Goal: Task Accomplishment & Management: Complete application form

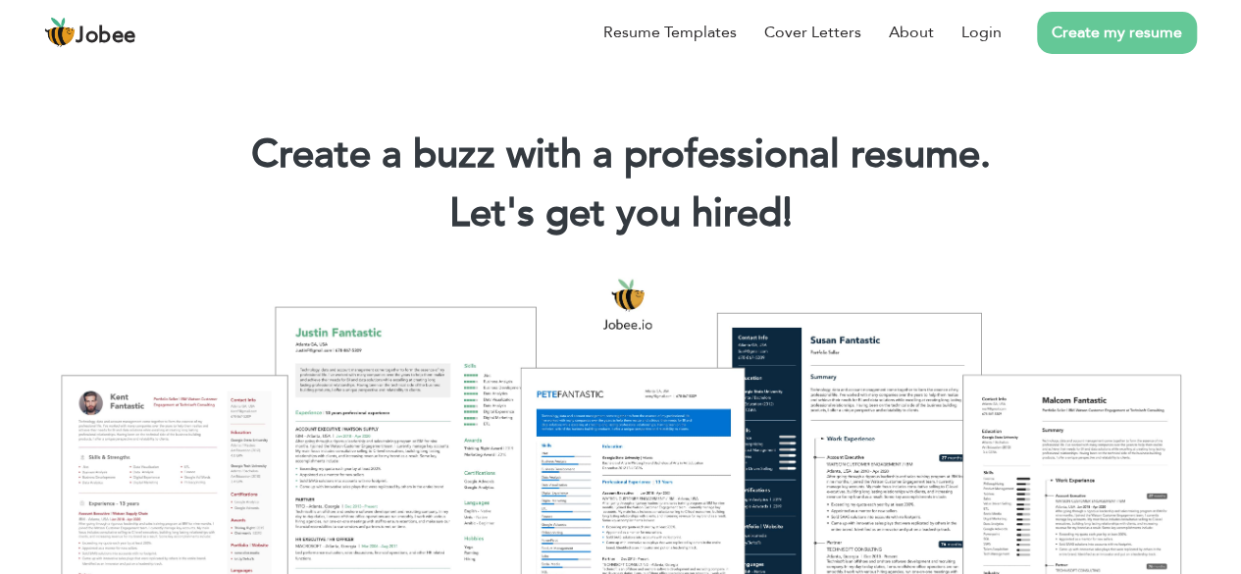
scroll to position [129, 0]
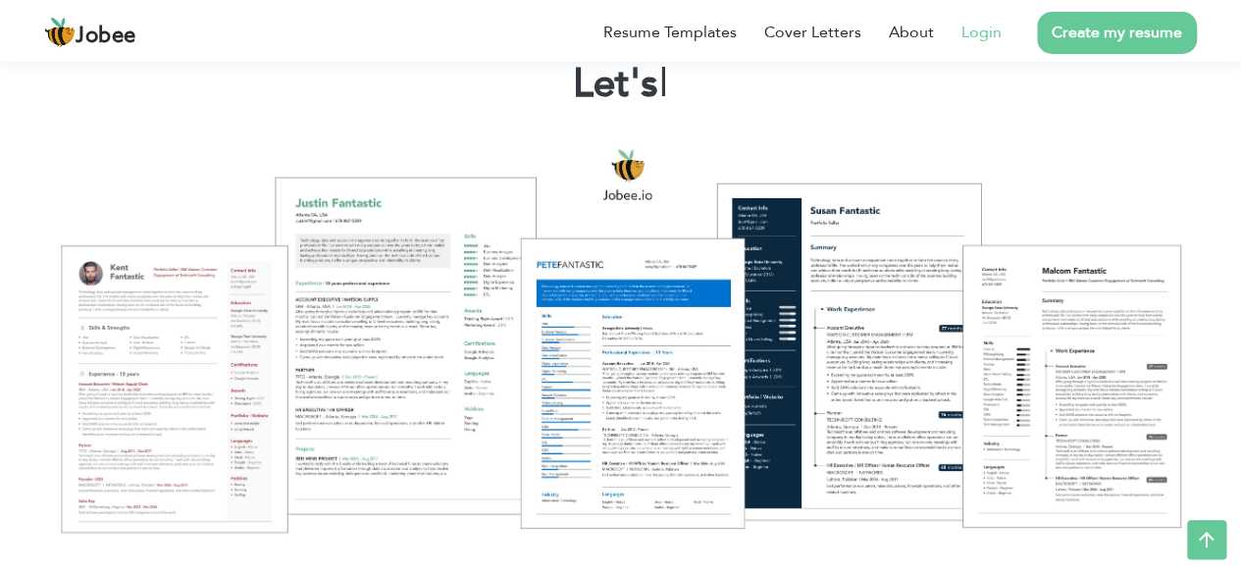
click at [991, 26] on link "Login" at bounding box center [981, 33] width 40 height 24
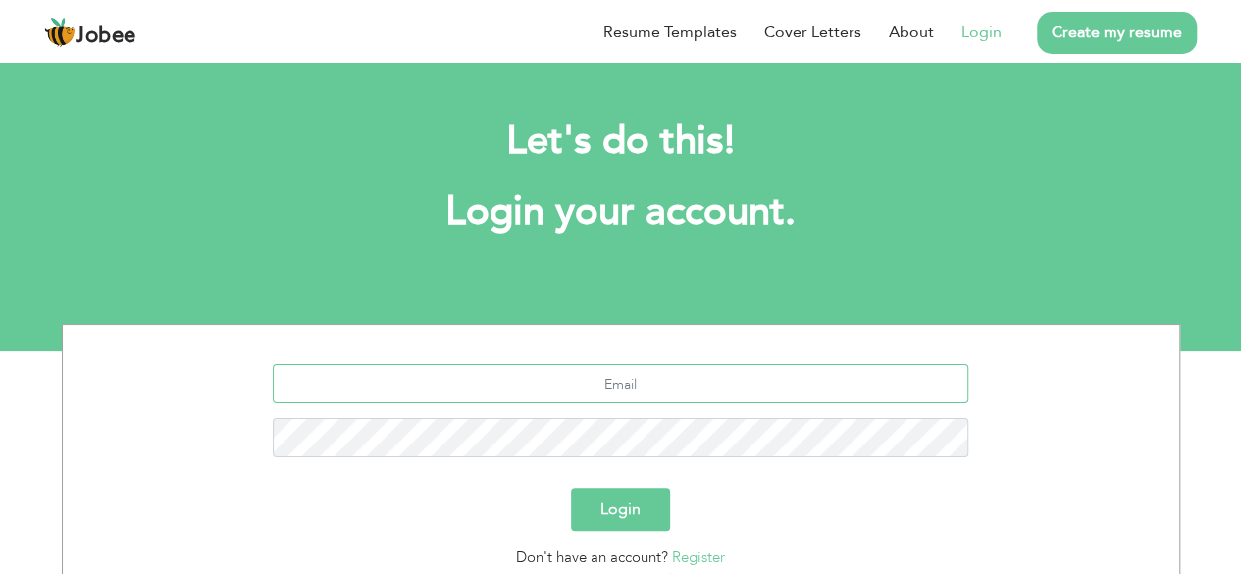
click at [671, 387] on input "text" at bounding box center [620, 383] width 695 height 39
type input "ramishsheikh"
click at [624, 515] on button "Login" at bounding box center [620, 509] width 99 height 43
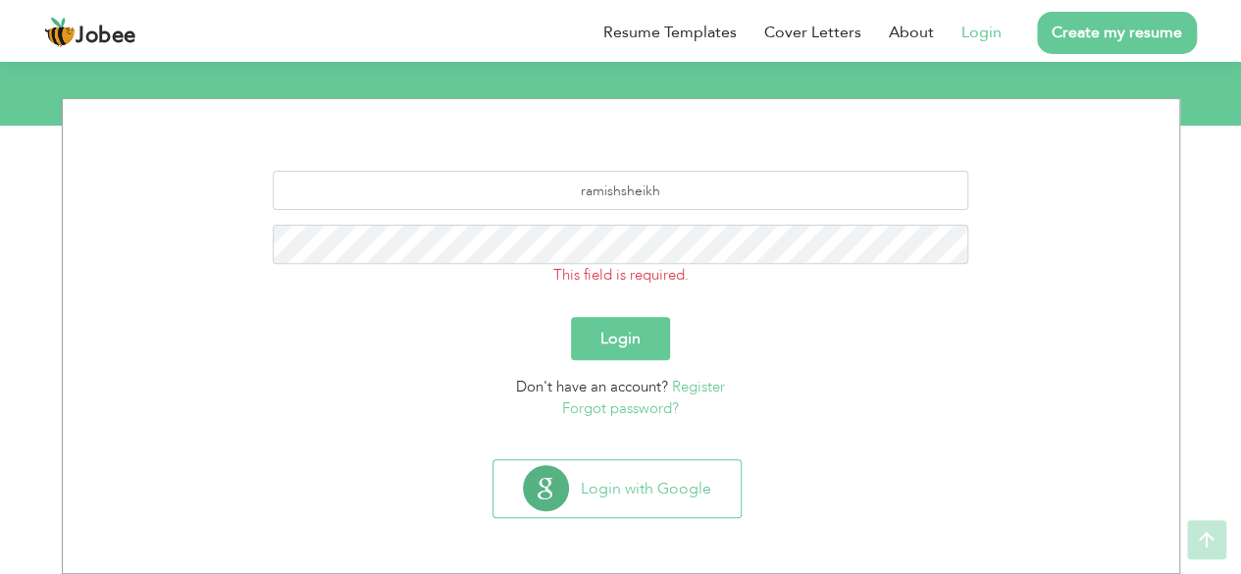
scroll to position [225, 0]
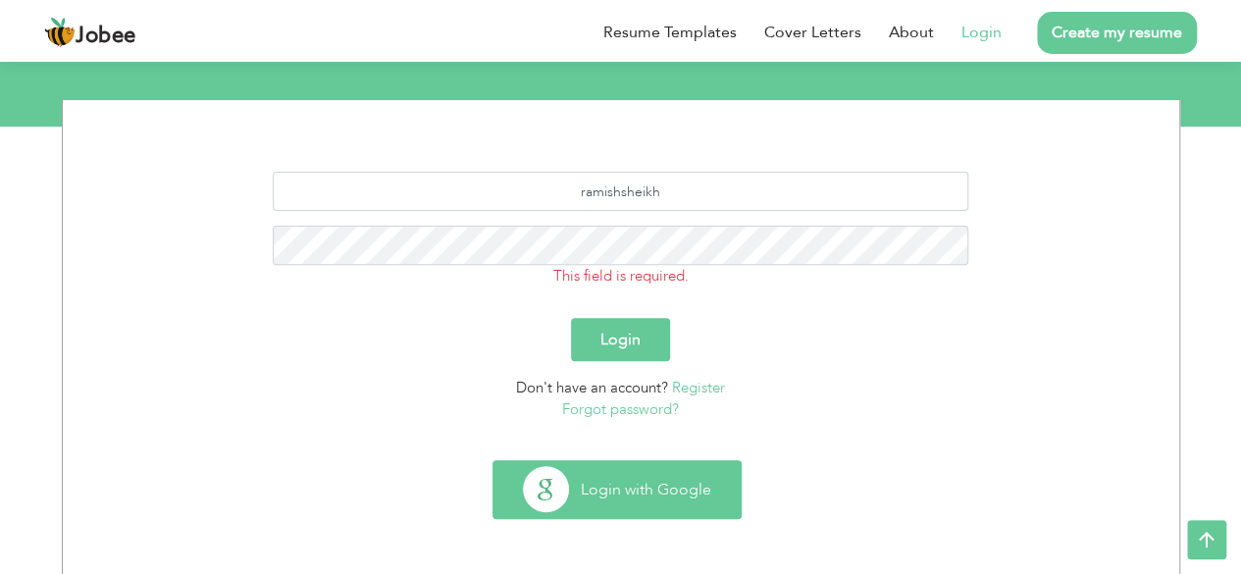
click at [631, 508] on button "Login with Google" at bounding box center [616, 489] width 247 height 57
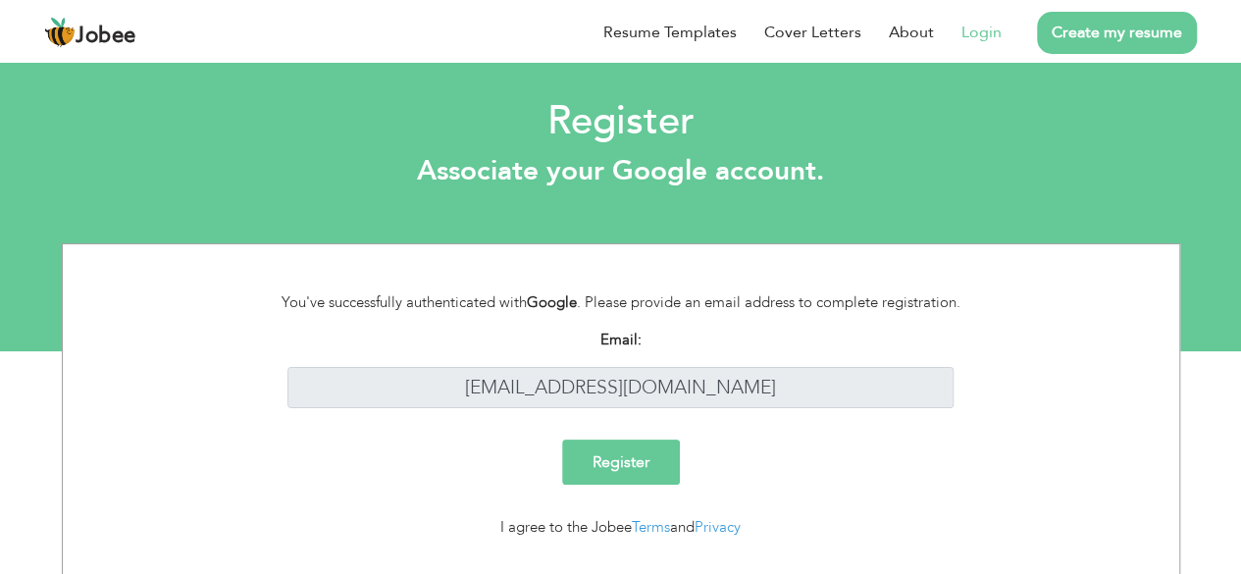
scroll to position [43, 0]
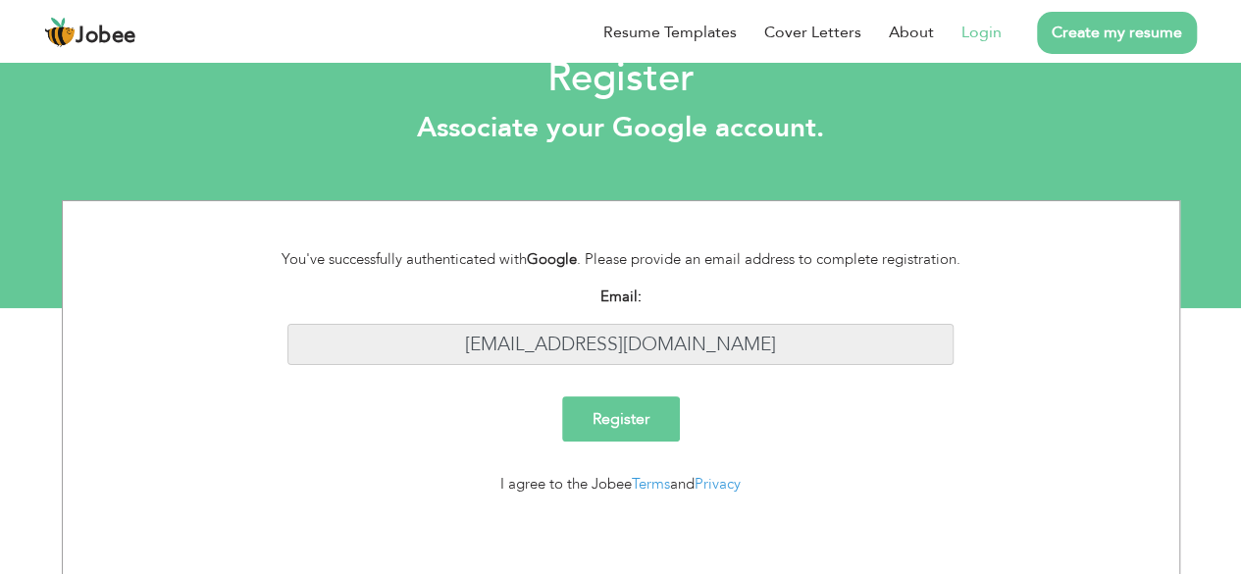
click at [739, 331] on input "ramishsheikh051@gmail.com" at bounding box center [620, 345] width 666 height 42
click at [662, 417] on input "Register" at bounding box center [621, 418] width 118 height 45
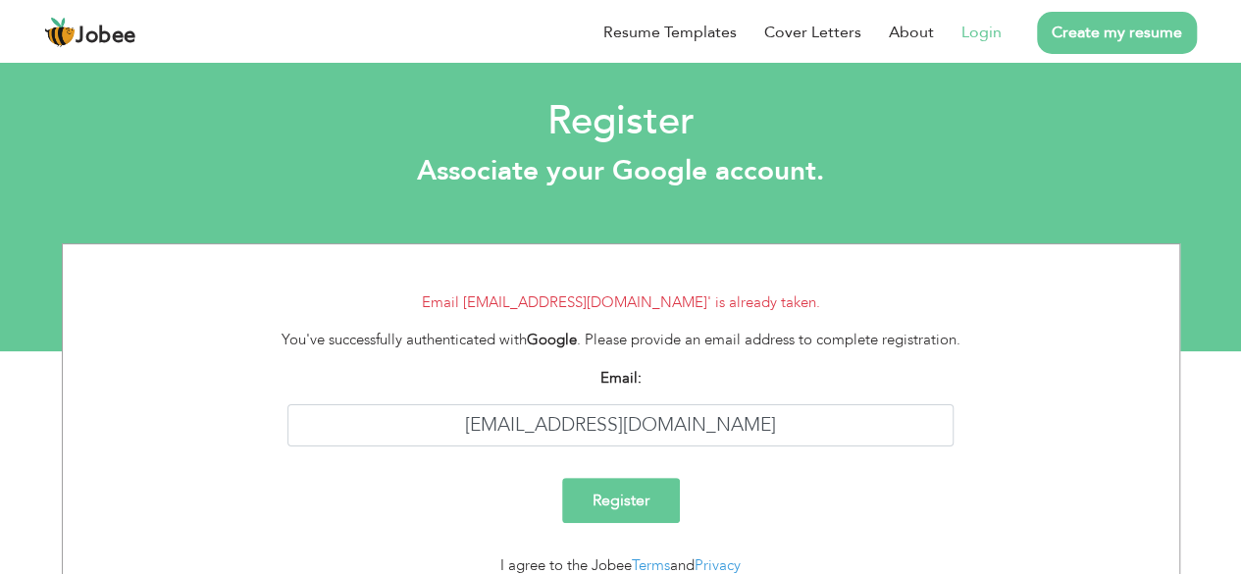
scroll to position [81, 0]
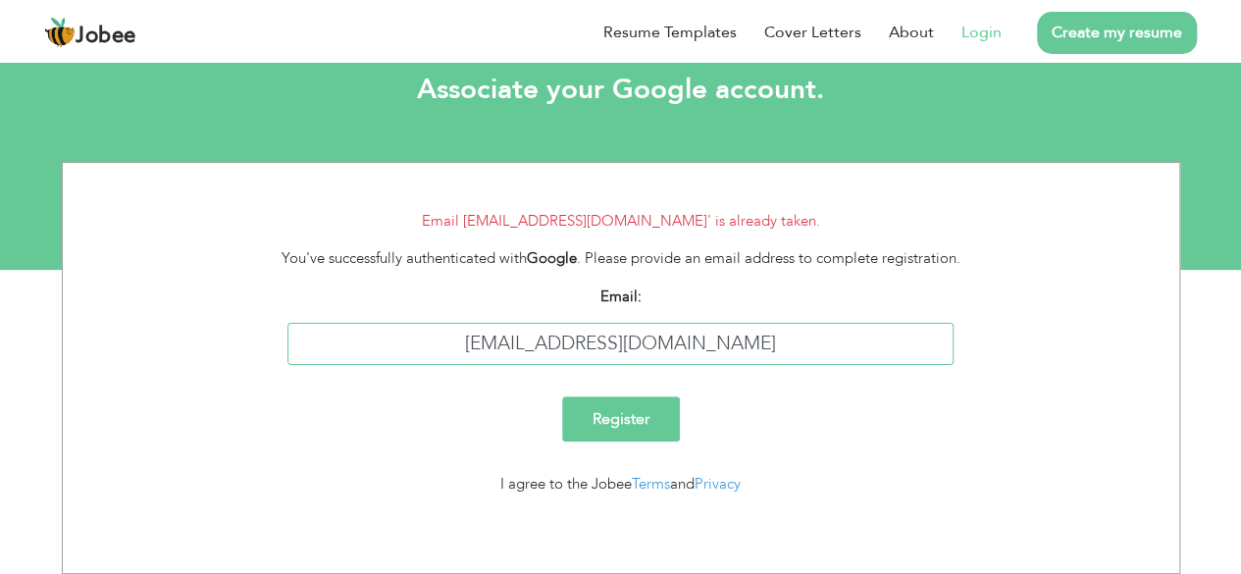
drag, startPoint x: 781, startPoint y: 346, endPoint x: 505, endPoint y: 374, distance: 277.0
click at [505, 374] on div "Email: [EMAIL_ADDRESS][DOMAIN_NAME]" at bounding box center [620, 332] width 1087 height 95
click at [981, 36] on link "Login" at bounding box center [981, 33] width 40 height 24
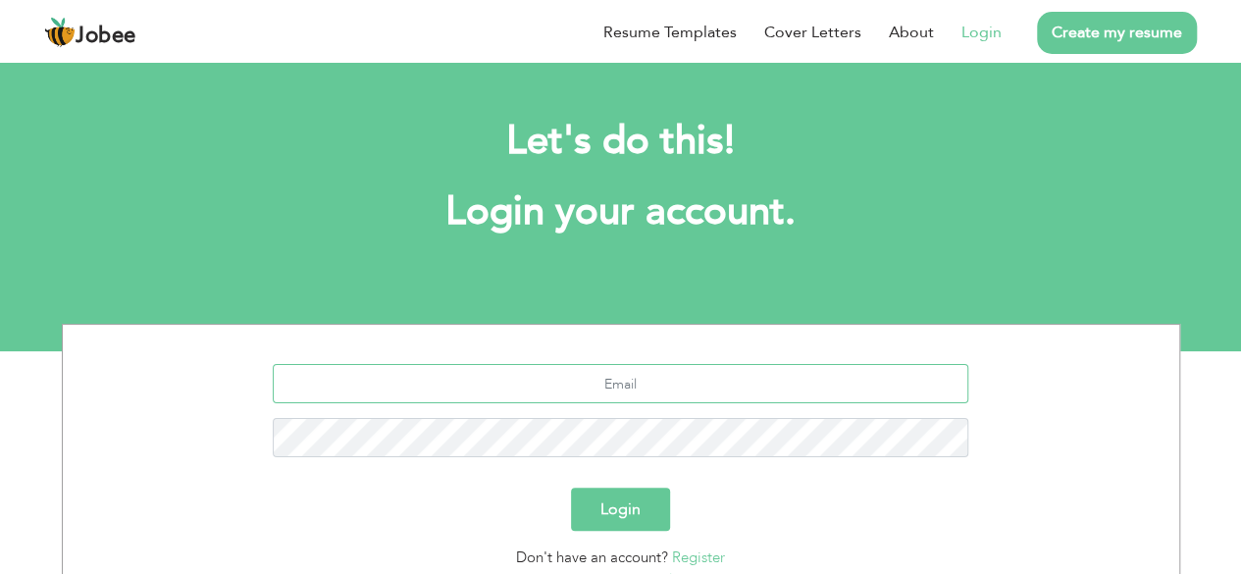
click at [607, 378] on input "text" at bounding box center [620, 383] width 695 height 39
type input "[EMAIL_ADDRESS][DOMAIN_NAME]"
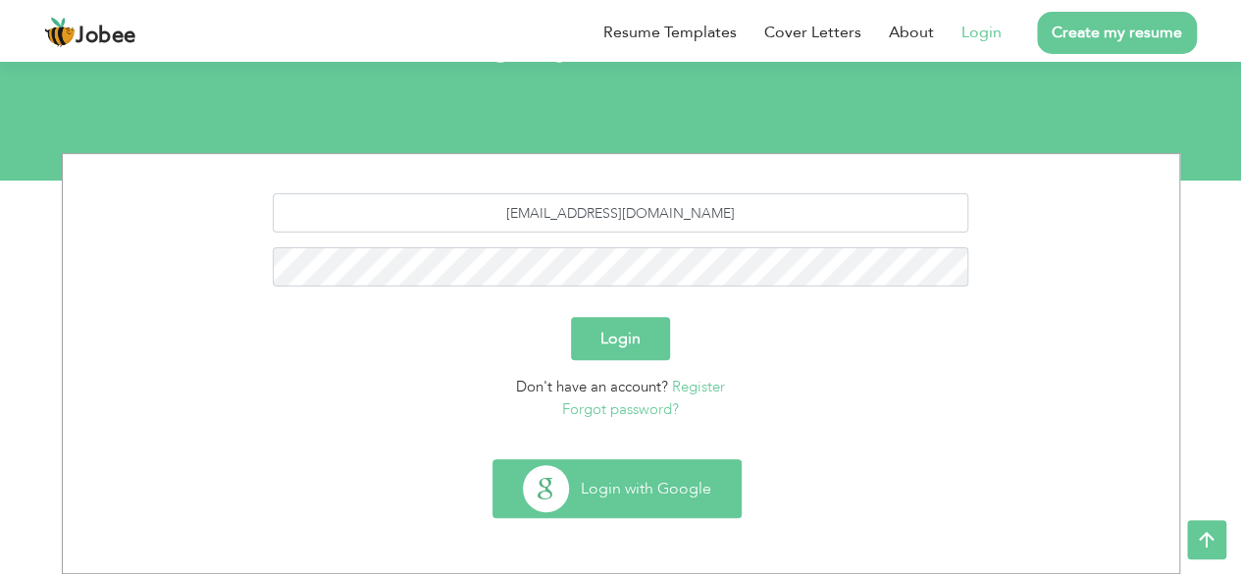
click at [632, 485] on button "Login with Google" at bounding box center [616, 488] width 247 height 57
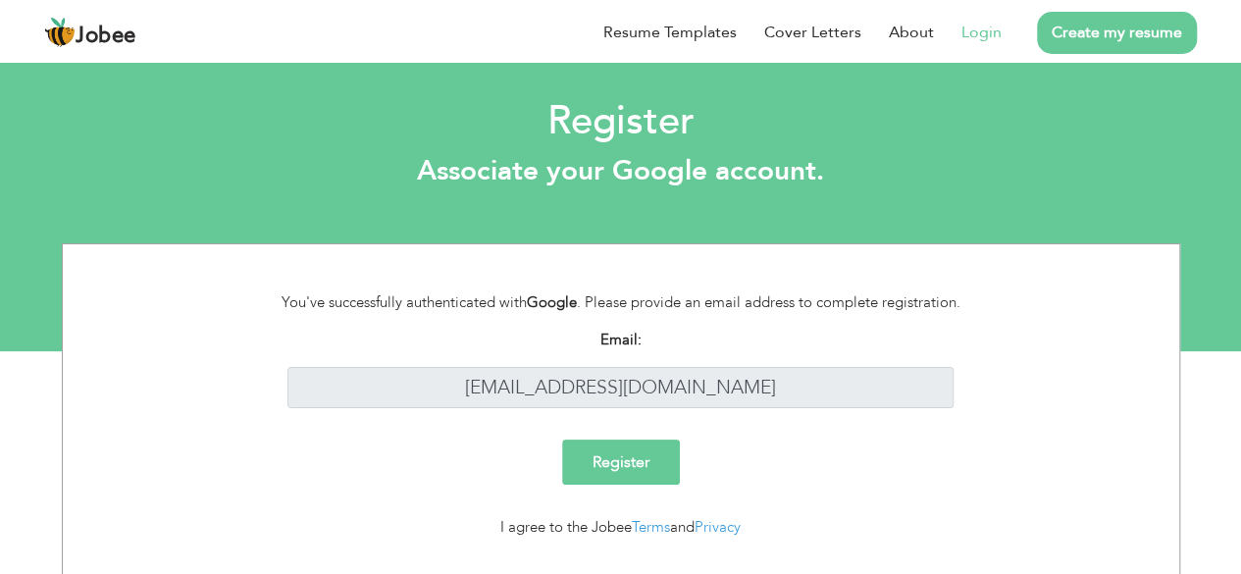
click at [655, 472] on input "Register" at bounding box center [621, 461] width 118 height 45
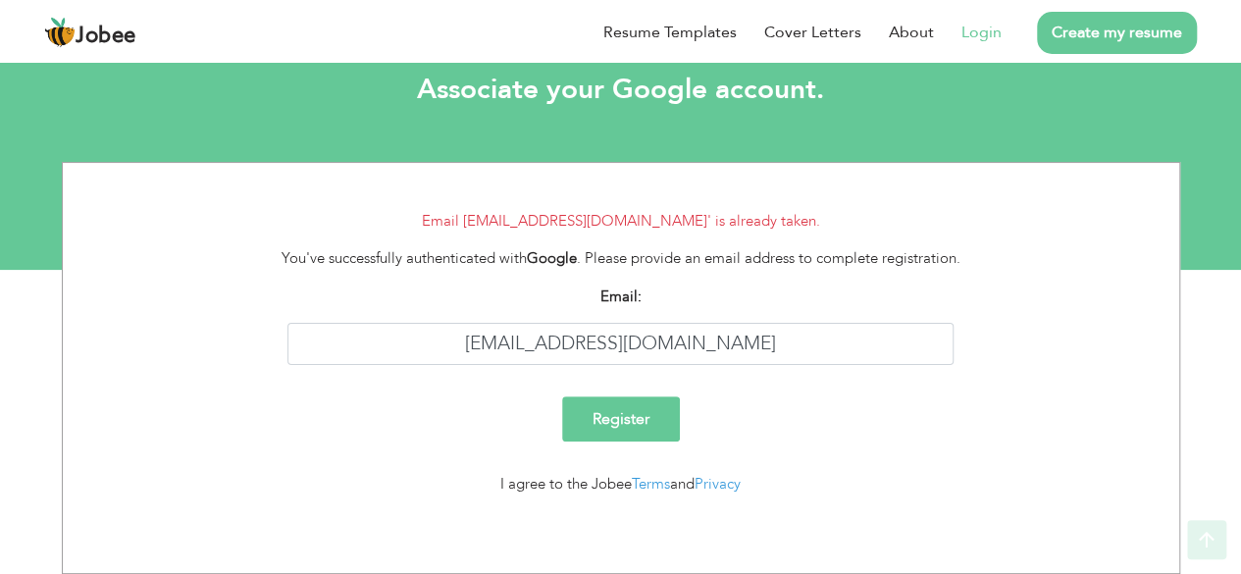
scroll to position [81, 0]
click at [982, 23] on link "Login" at bounding box center [981, 33] width 40 height 24
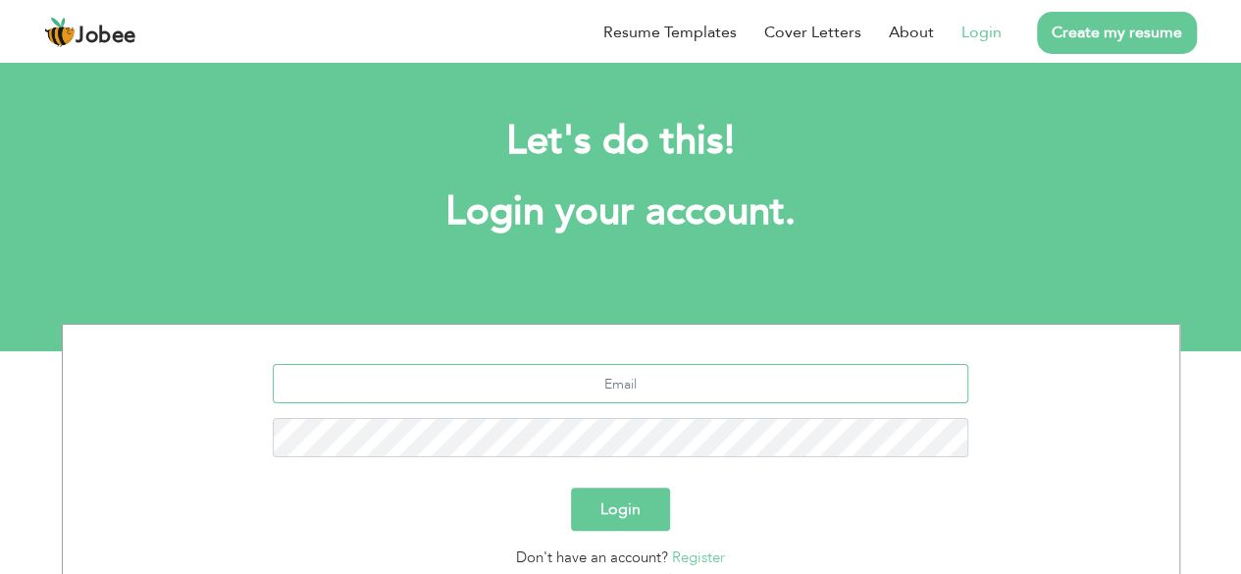
click at [643, 392] on input "text" at bounding box center [620, 383] width 695 height 39
type input "[EMAIL_ADDRESS][DOMAIN_NAME]"
click at [623, 500] on button "Login" at bounding box center [620, 509] width 99 height 43
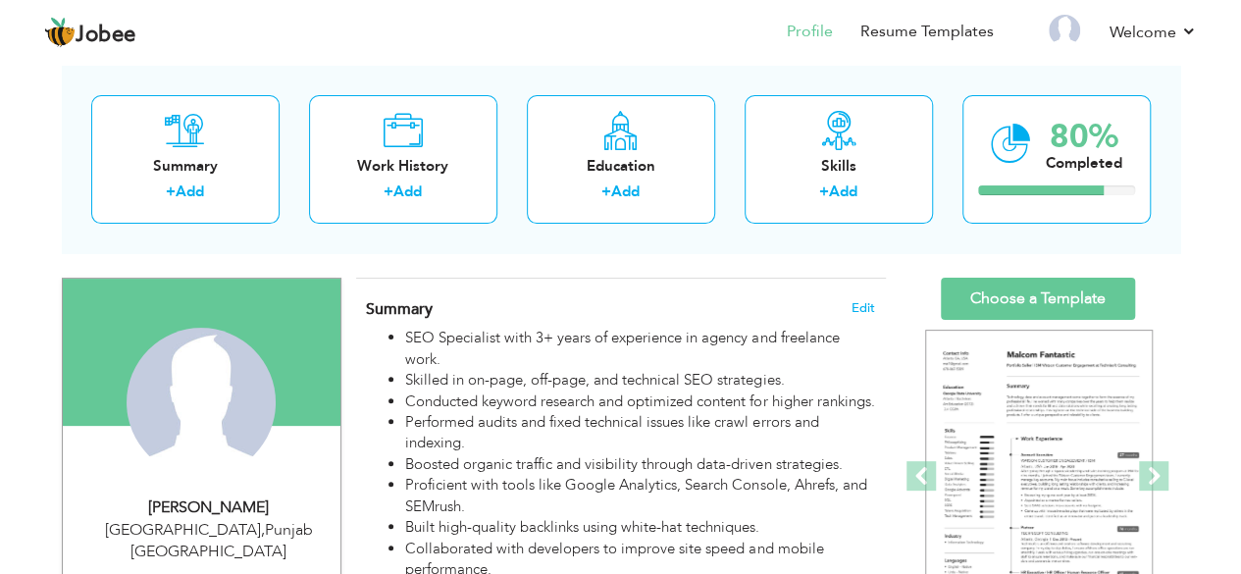
scroll to position [96, 0]
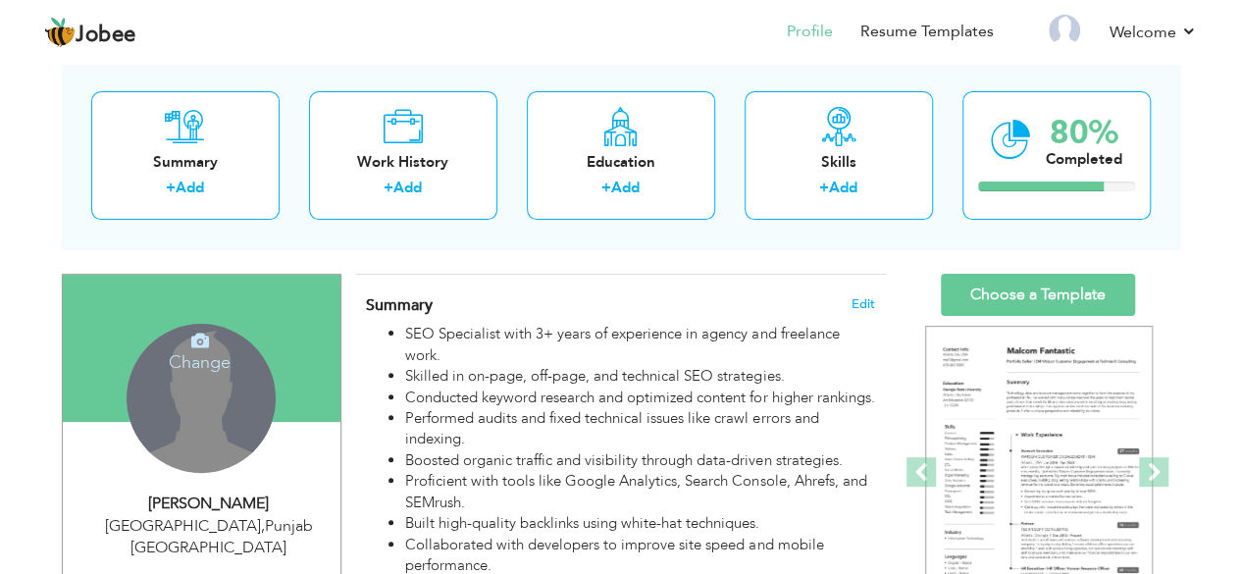
click at [219, 399] on div "Change Remove" at bounding box center [201, 398] width 149 height 149
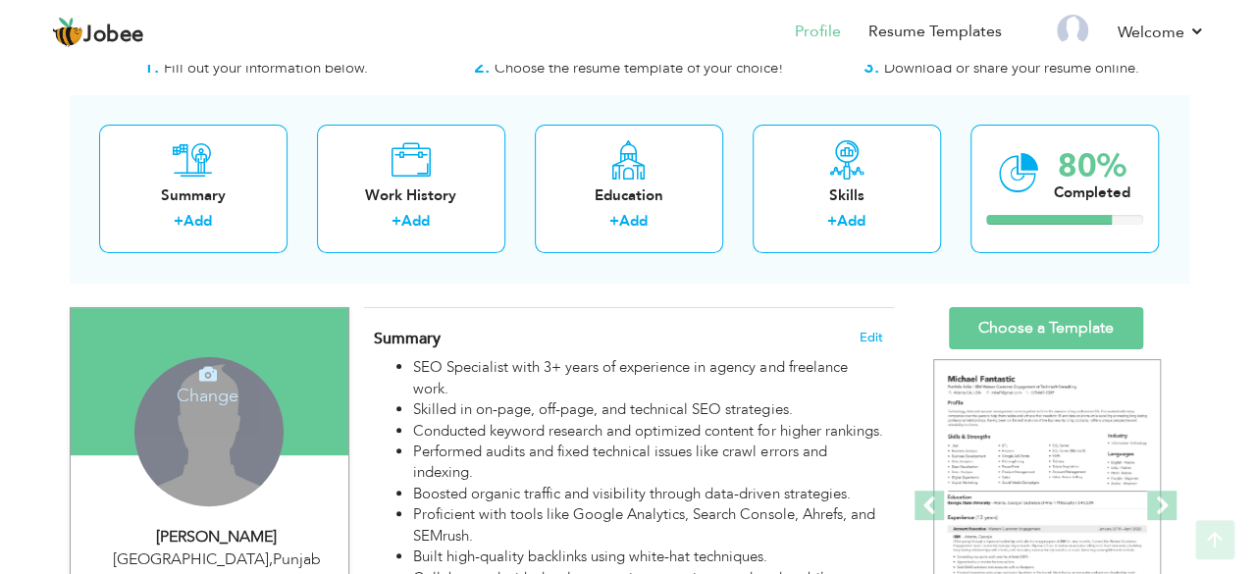
scroll to position [62, 0]
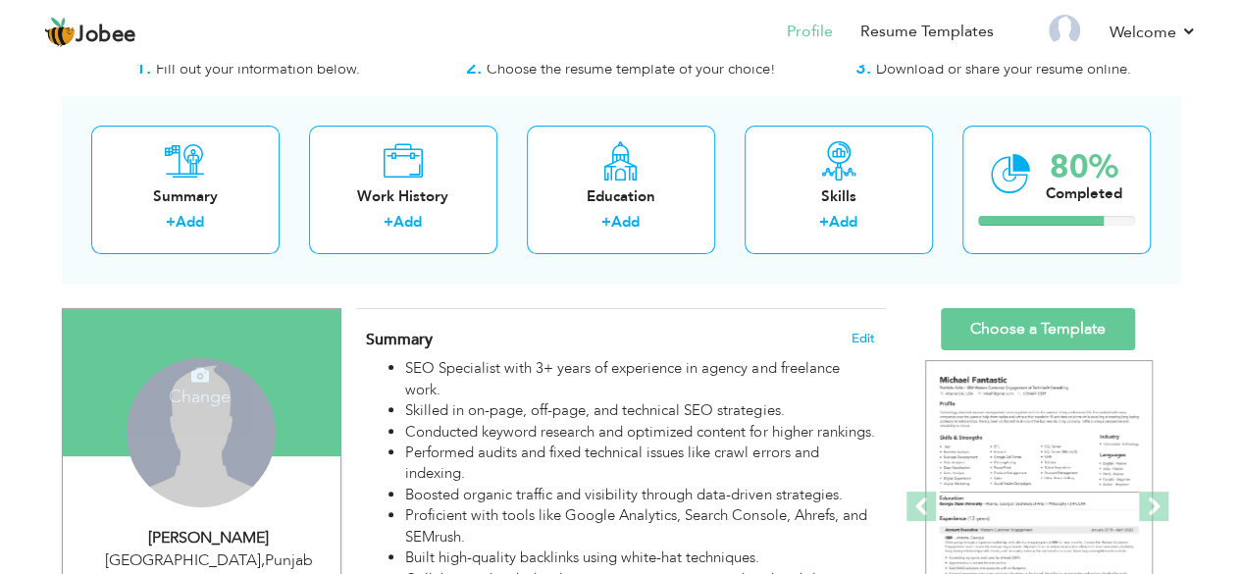
click at [203, 383] on h4 "Change" at bounding box center [199, 383] width 140 height 47
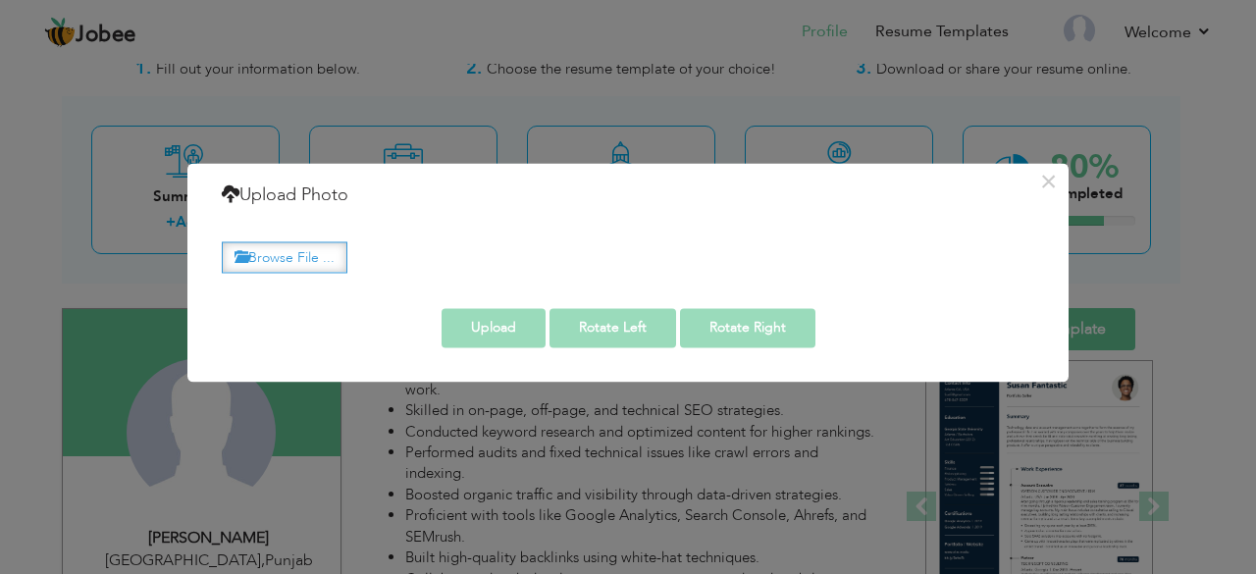
click at [337, 254] on label "Browse File ..." at bounding box center [285, 257] width 126 height 30
click at [0, 0] on input "Browse File ..." at bounding box center [0, 0] width 0 height 0
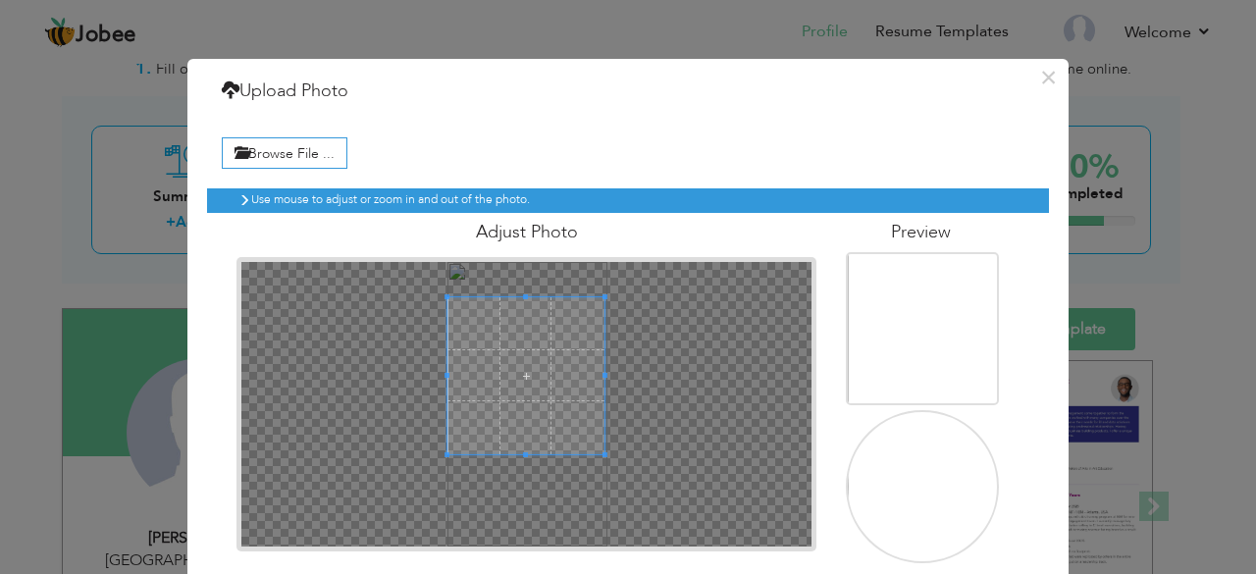
click at [534, 379] on span at bounding box center [525, 375] width 157 height 157
click at [522, 377] on span at bounding box center [525, 379] width 157 height 157
click at [567, 375] on div at bounding box center [525, 378] width 157 height 157
click at [554, 376] on div at bounding box center [525, 378] width 157 height 157
click at [460, 384] on span at bounding box center [525, 370] width 157 height 157
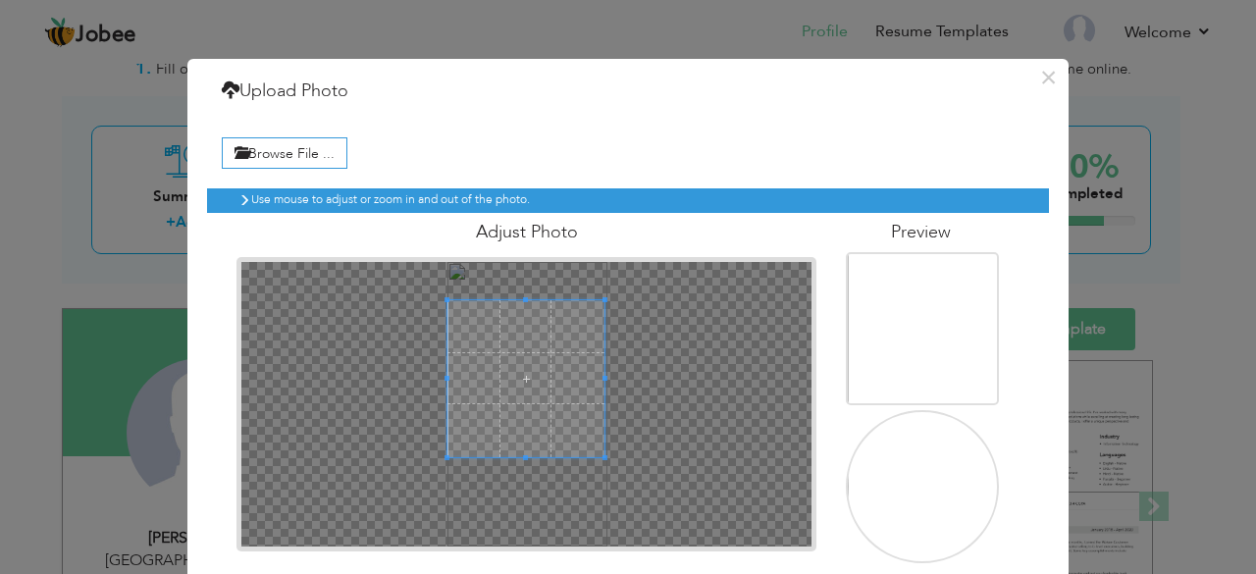
click at [457, 391] on span at bounding box center [525, 378] width 157 height 157
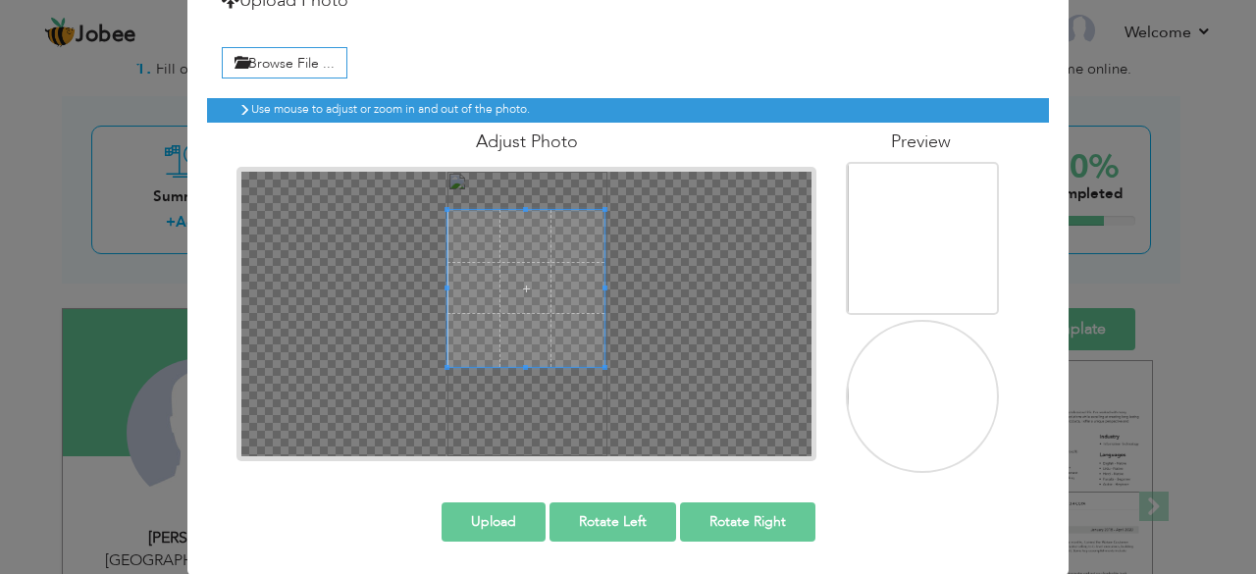
click at [494, 525] on button "Upload" at bounding box center [493, 521] width 104 height 39
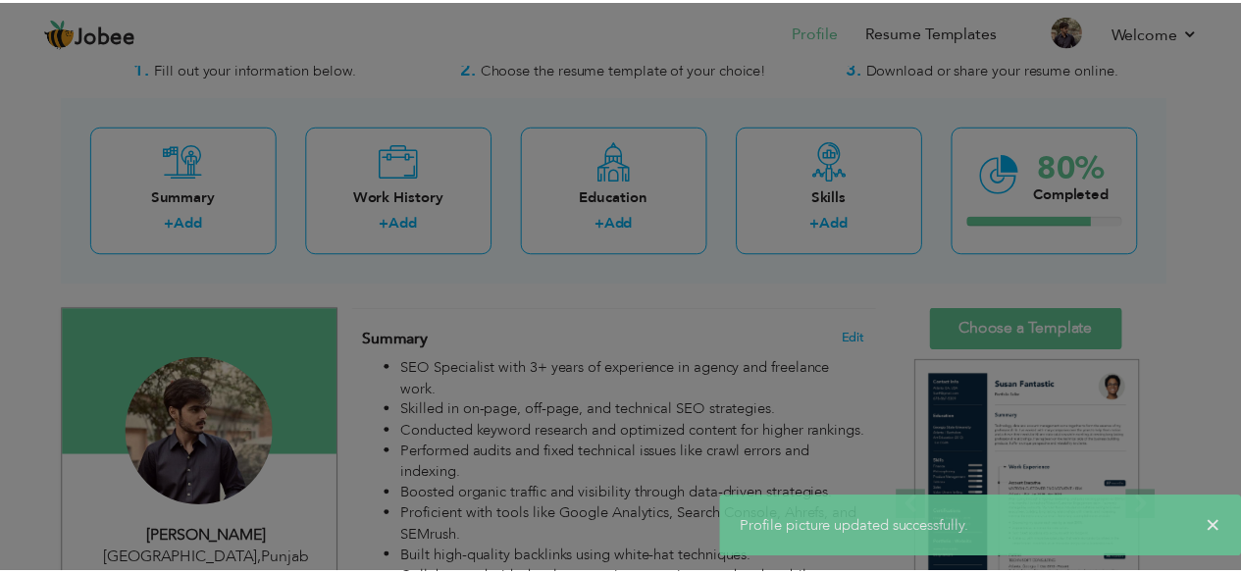
scroll to position [0, 0]
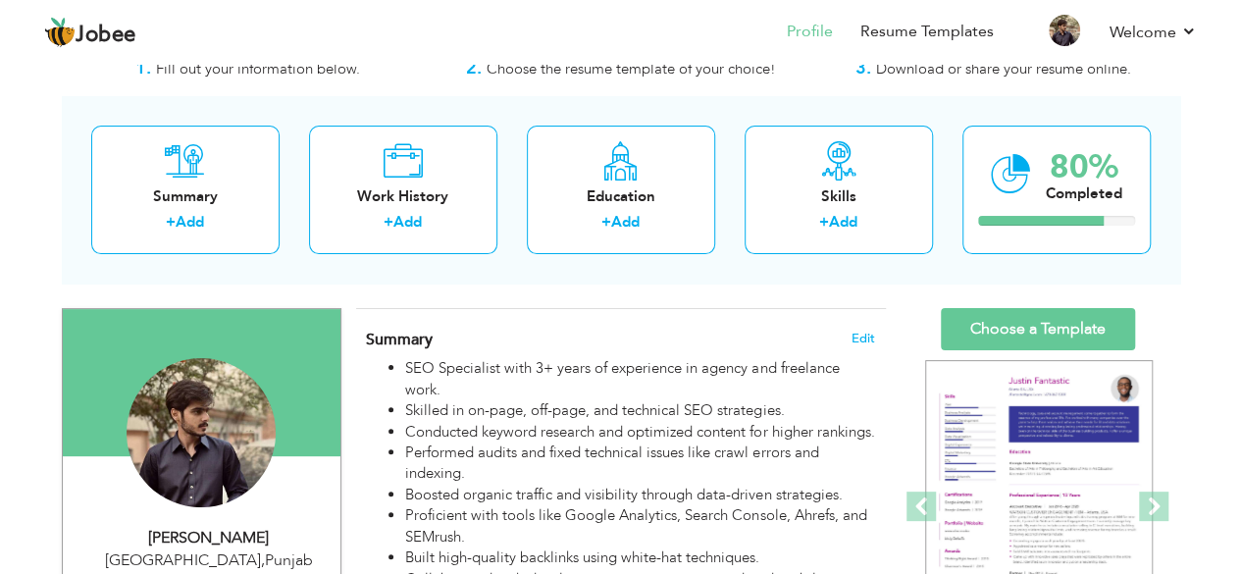
click at [494, 525] on li "Proficient with tools like Google Analytics, Search Console, Ahrefs, and SEMrus…" at bounding box center [639, 526] width 469 height 42
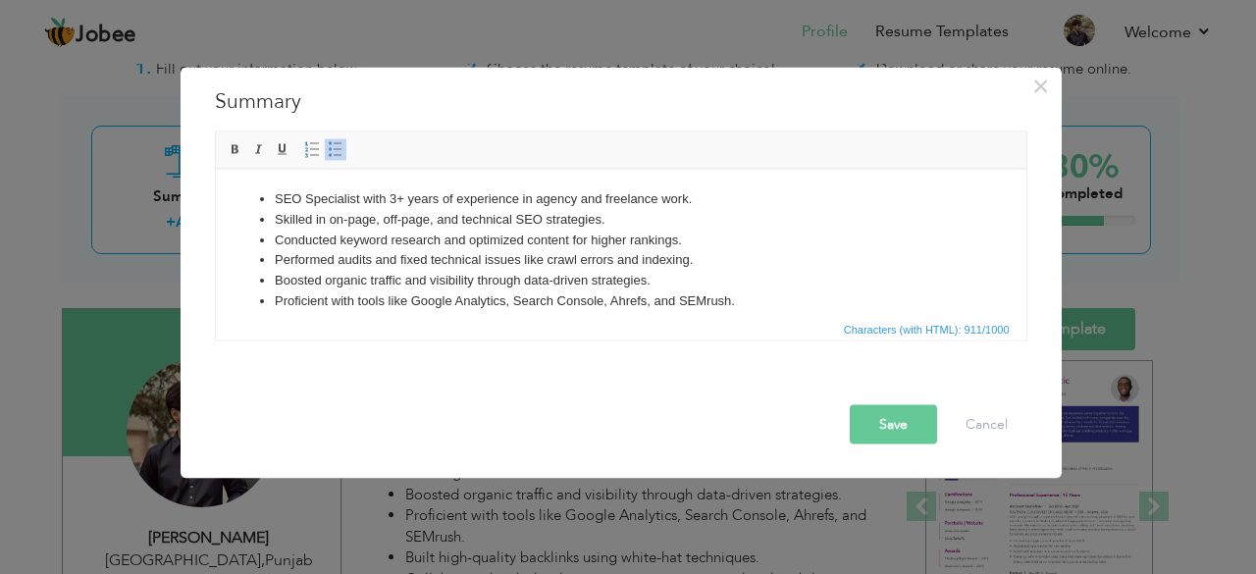
click at [915, 437] on button "Save" at bounding box center [892, 423] width 87 height 39
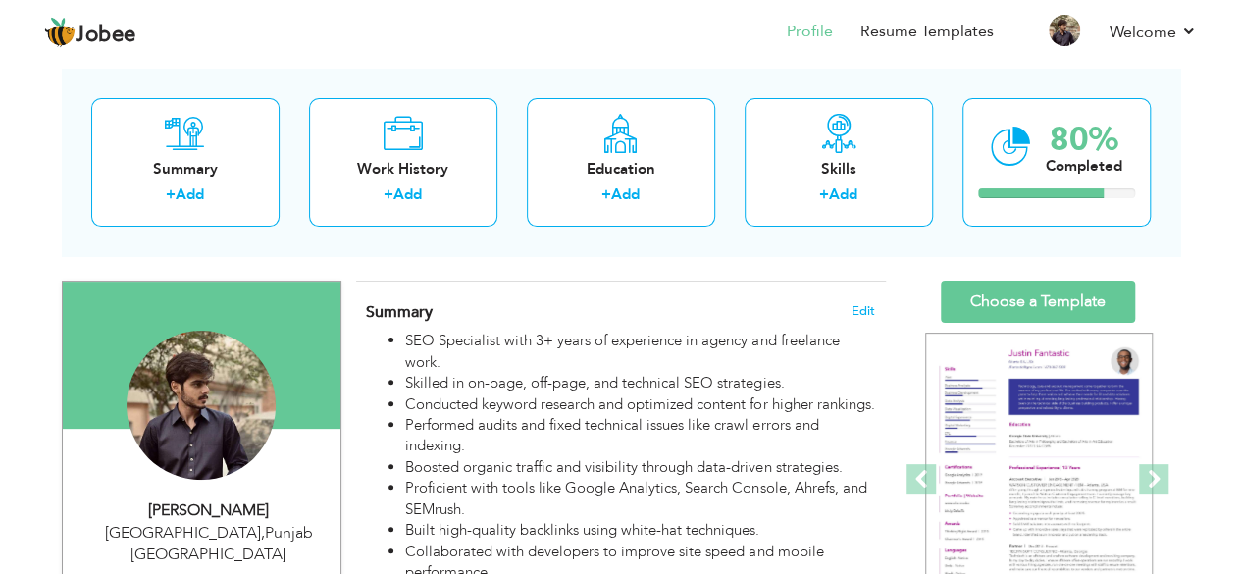
scroll to position [88, 0]
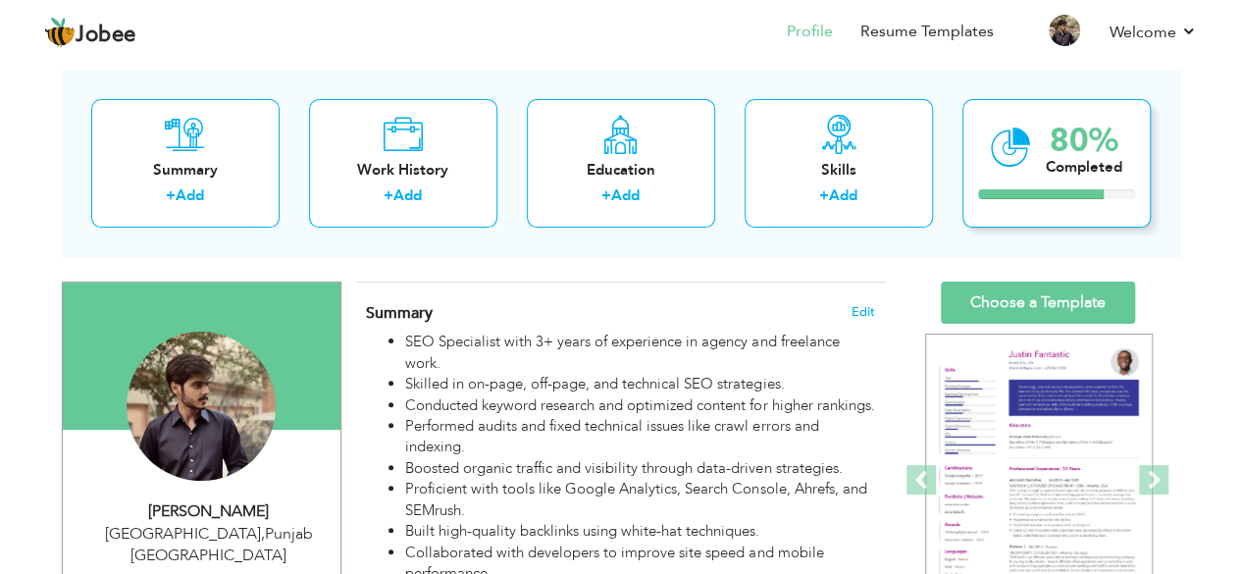
click at [1063, 166] on div "Completed" at bounding box center [1084, 167] width 77 height 21
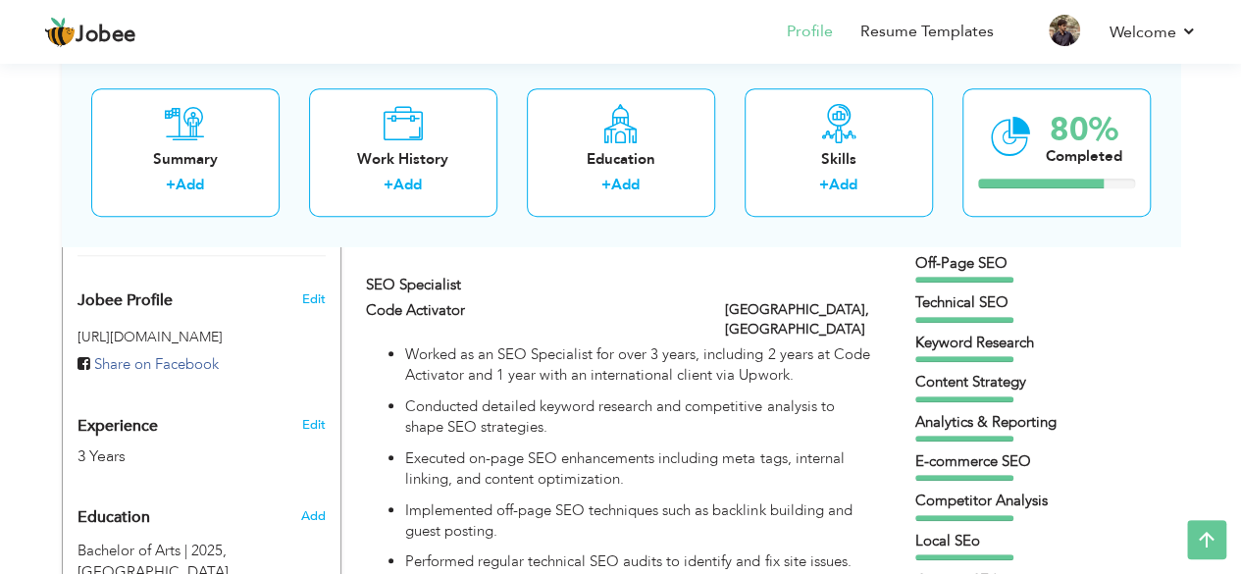
scroll to position [643, 0]
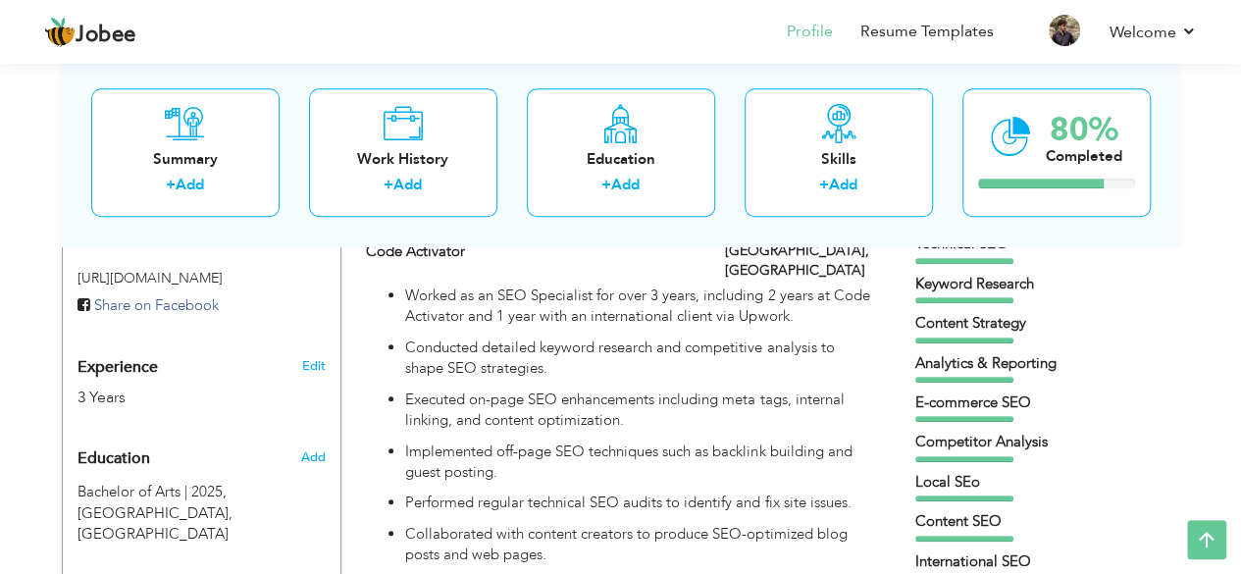
click at [968, 395] on div "E-commerce SEO" at bounding box center [1037, 402] width 245 height 21
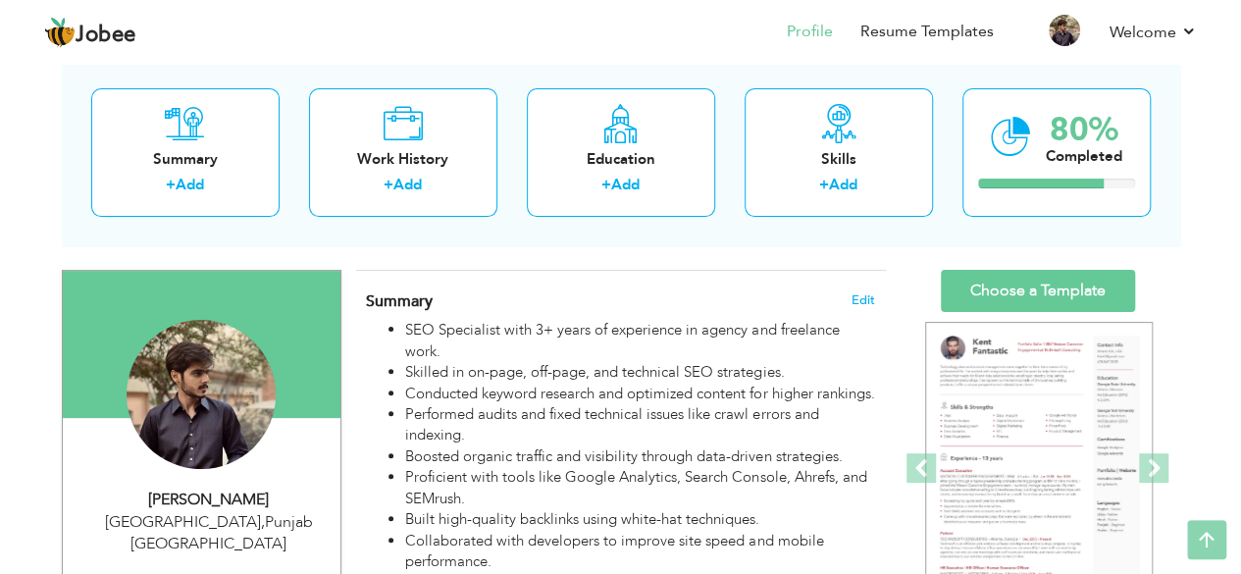
scroll to position [0, 0]
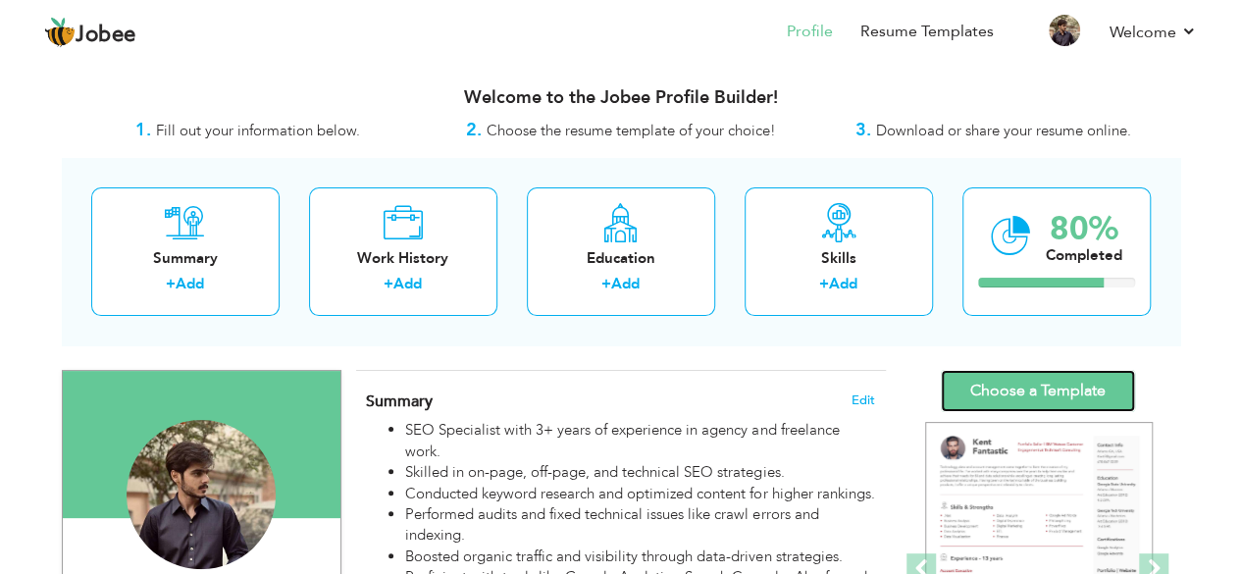
click at [1042, 392] on link "Choose a Template" at bounding box center [1038, 391] width 194 height 42
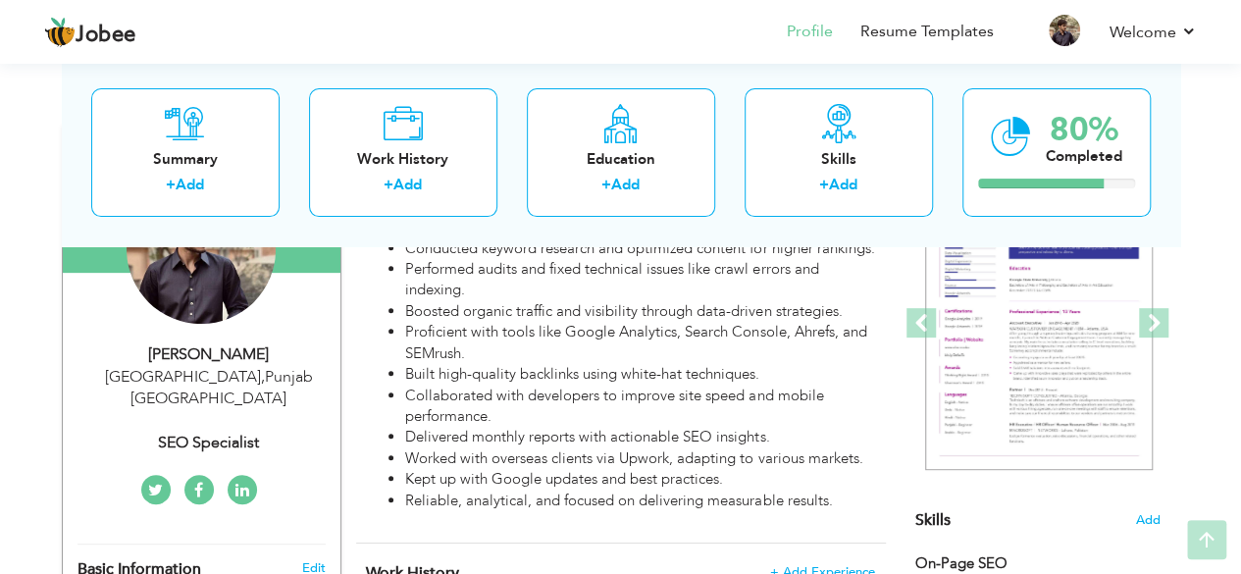
scroll to position [273, 0]
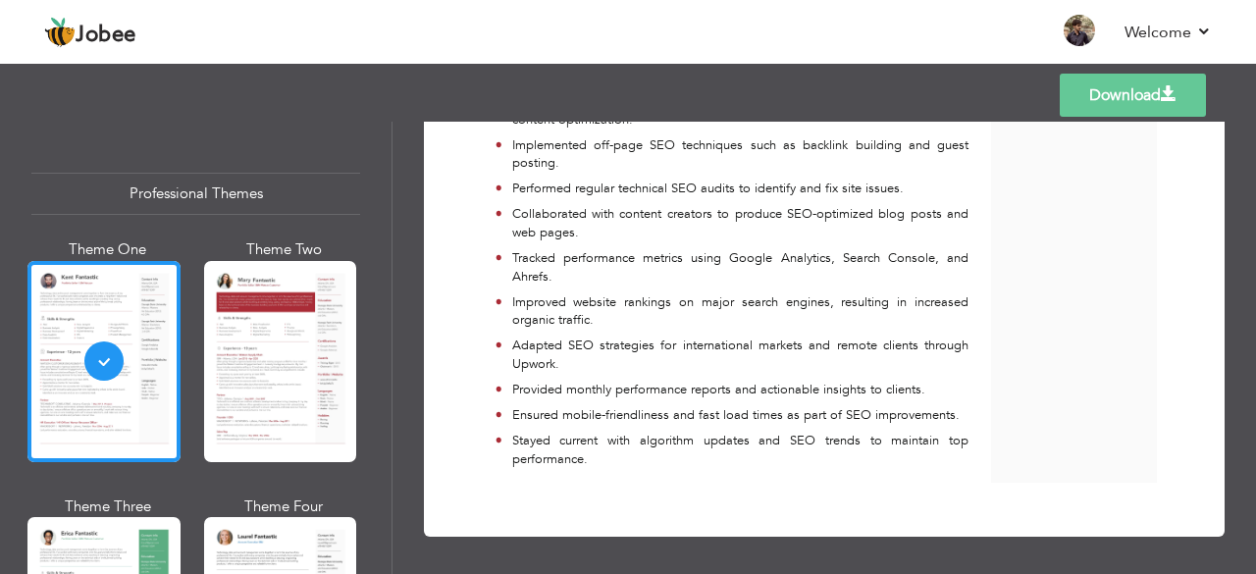
scroll to position [821, 0]
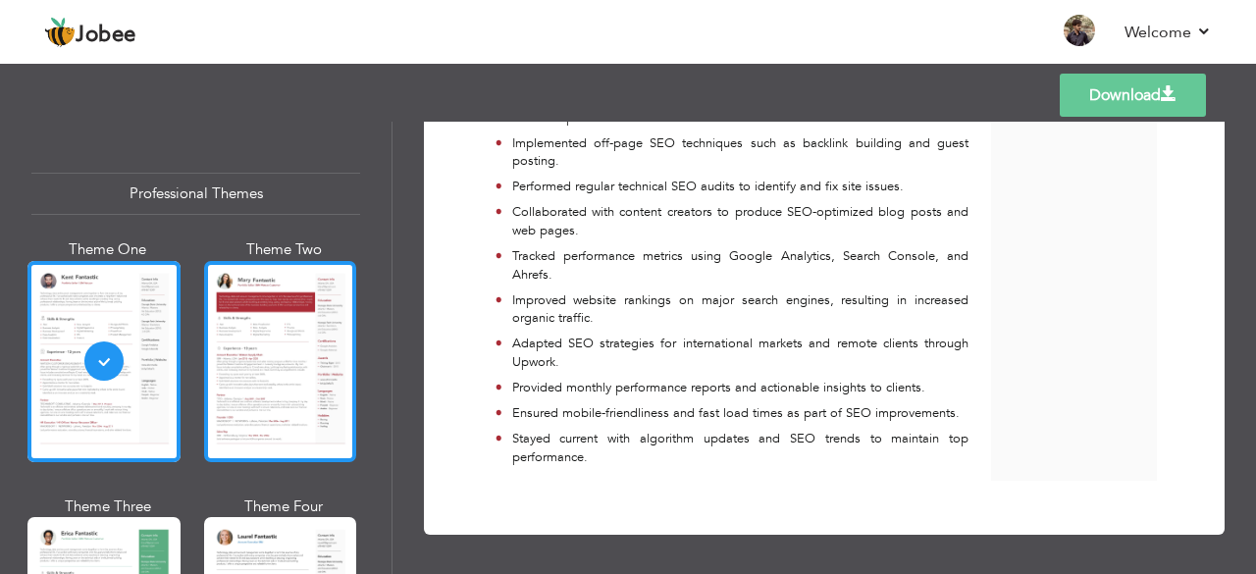
click at [225, 434] on div at bounding box center [280, 361] width 153 height 201
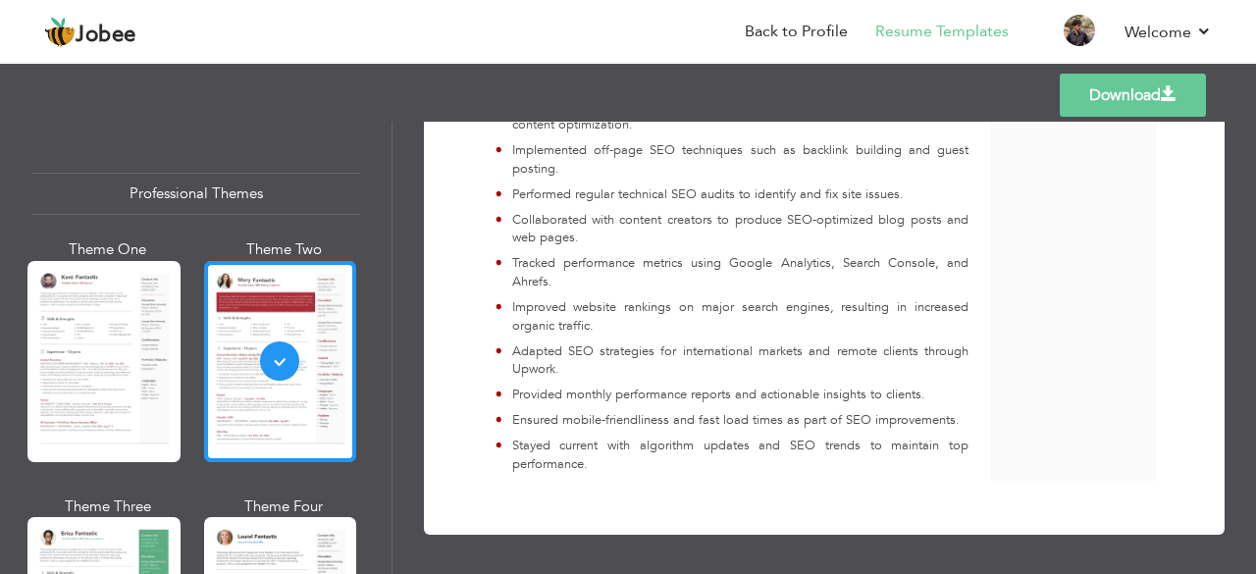
scroll to position [388, 0]
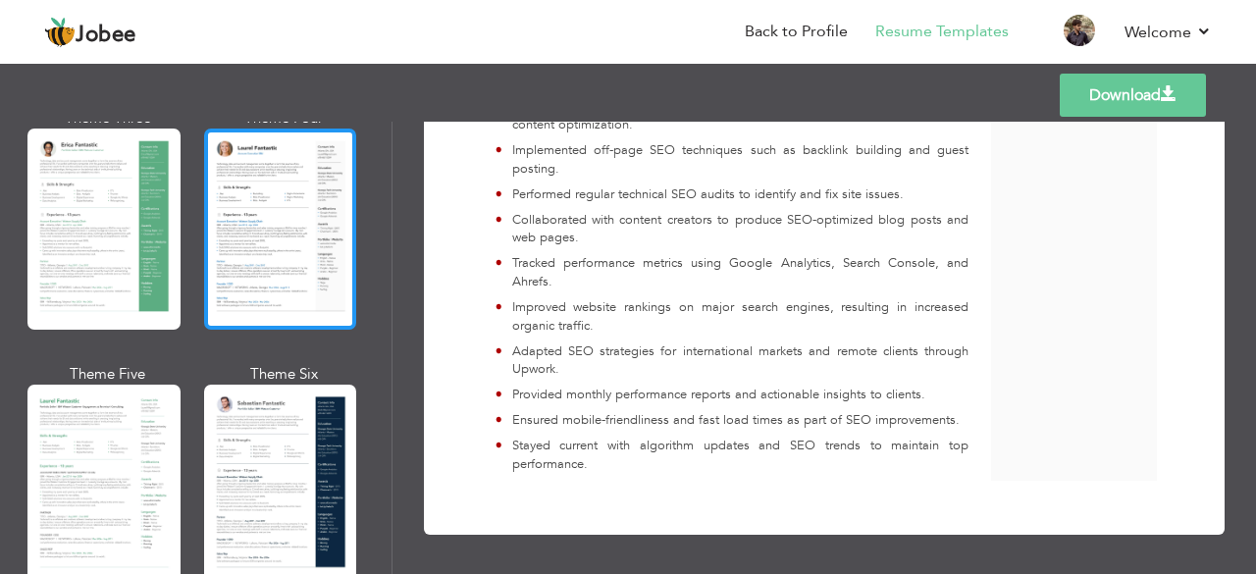
click at [282, 309] on div at bounding box center [280, 228] width 153 height 201
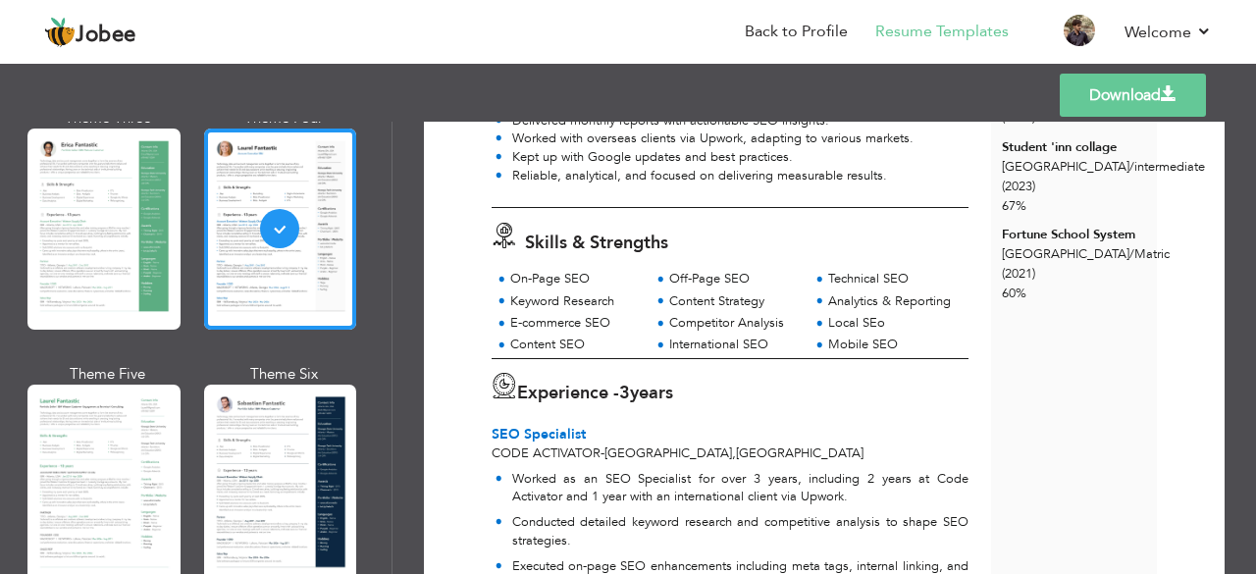
scroll to position [353, 0]
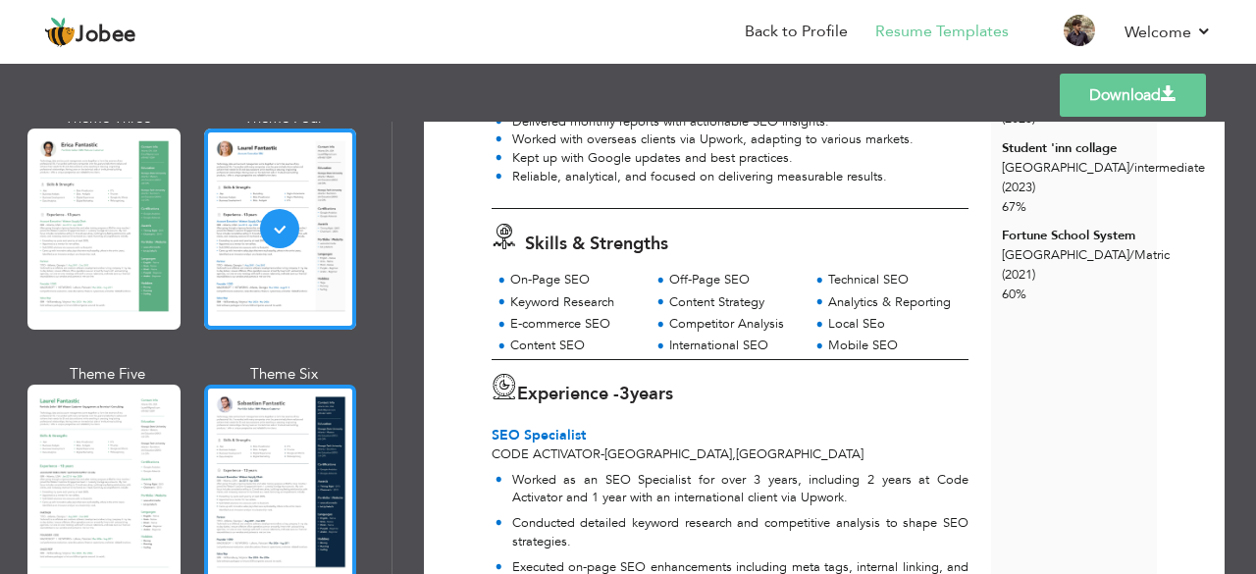
click at [222, 432] on div at bounding box center [280, 485] width 153 height 201
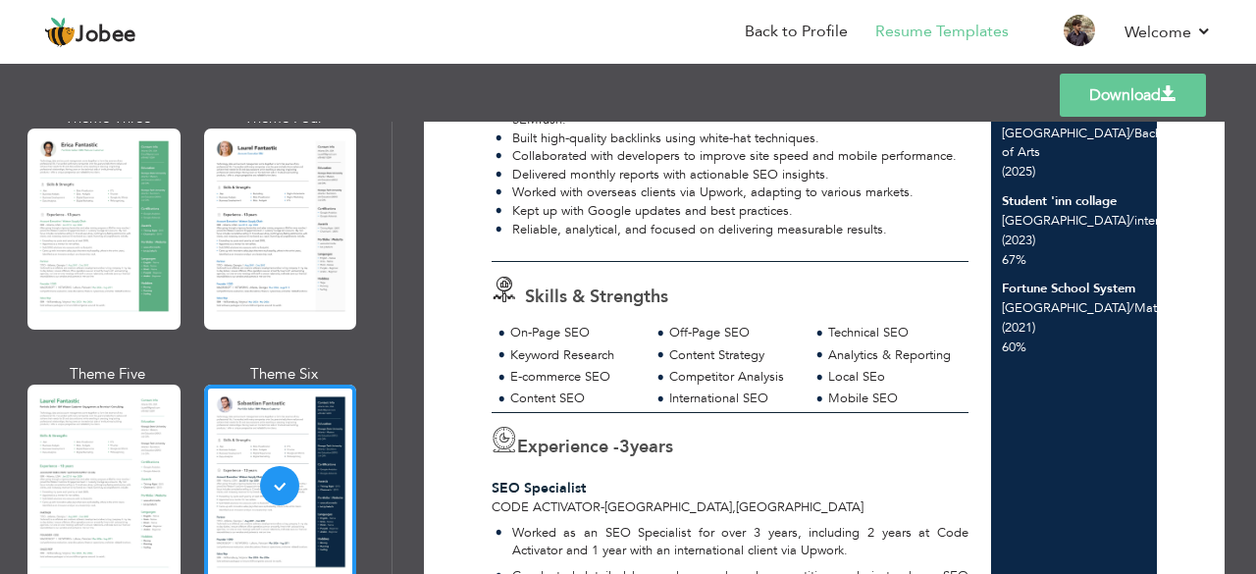
scroll to position [412, 0]
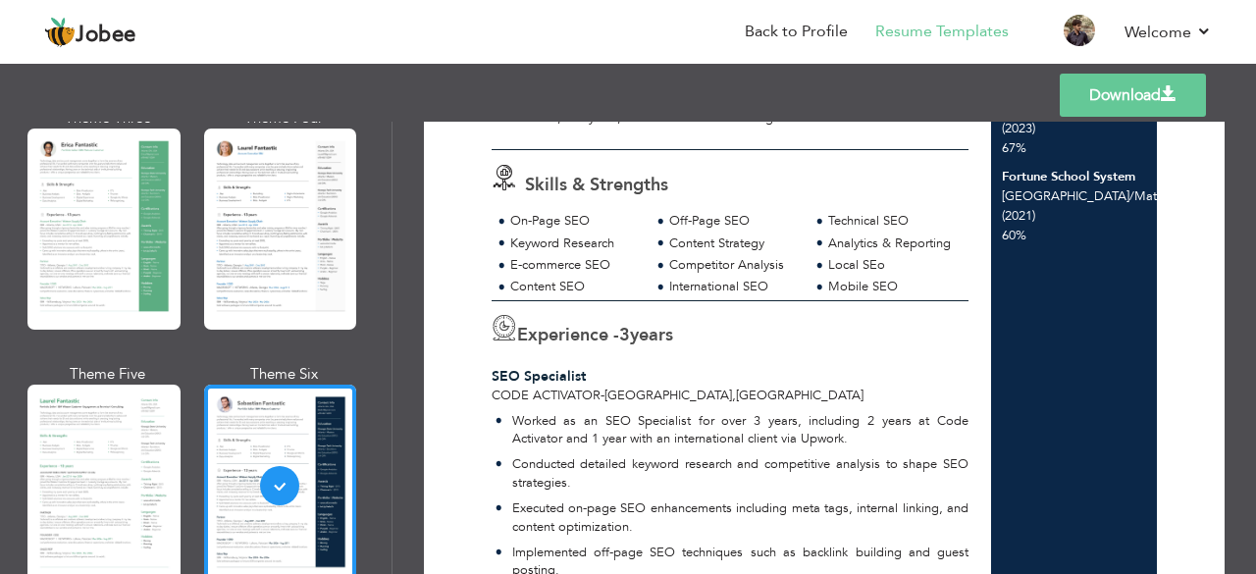
click at [612, 393] on span "[GEOGRAPHIC_DATA]" at bounding box center [668, 395] width 128 height 18
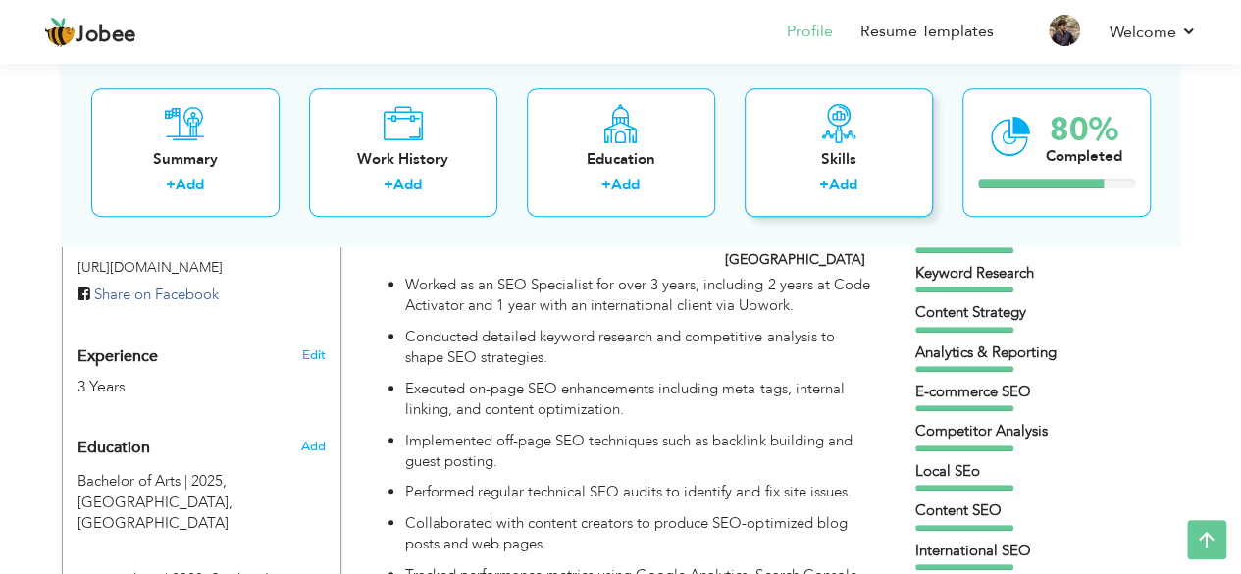
click at [792, 166] on div "Skills" at bounding box center [838, 159] width 157 height 21
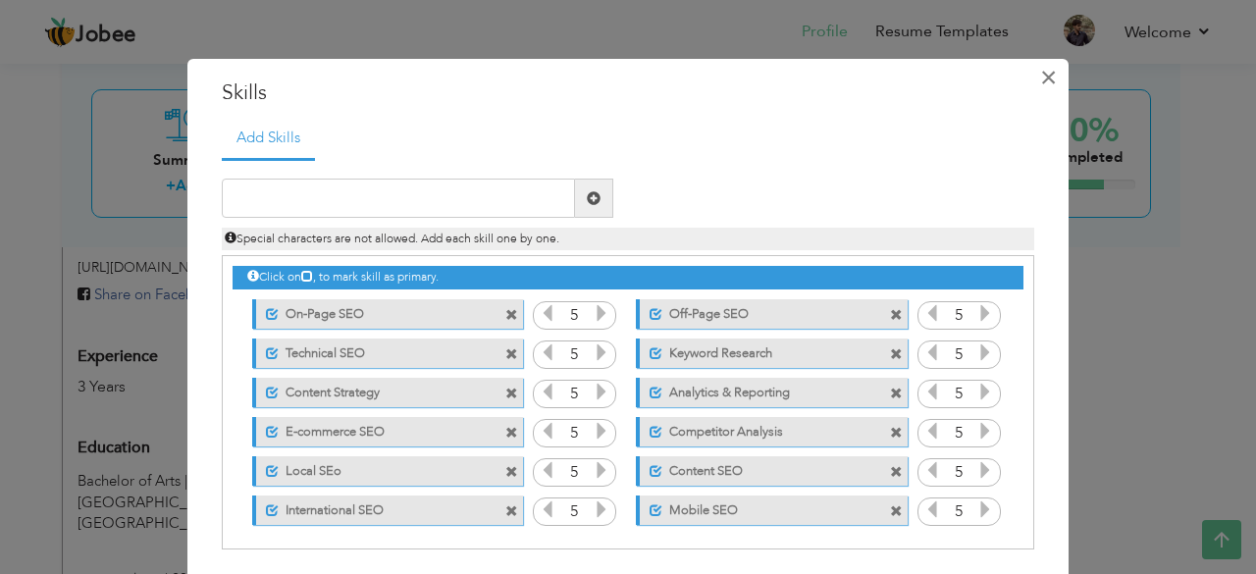
click at [1040, 83] on span "×" at bounding box center [1048, 77] width 17 height 35
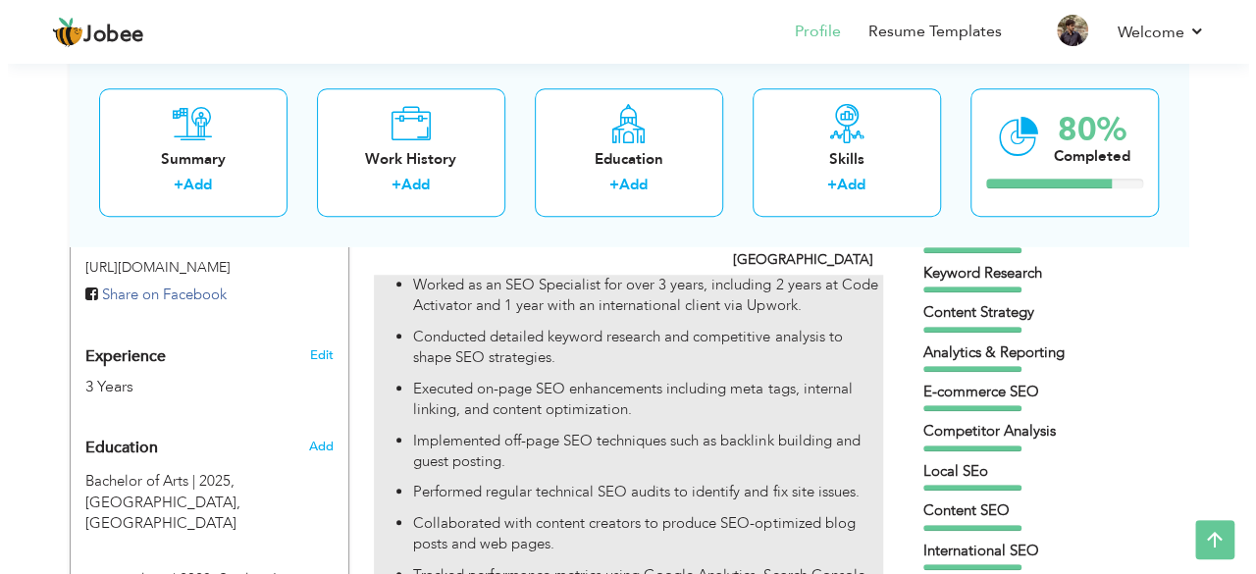
scroll to position [717, 0]
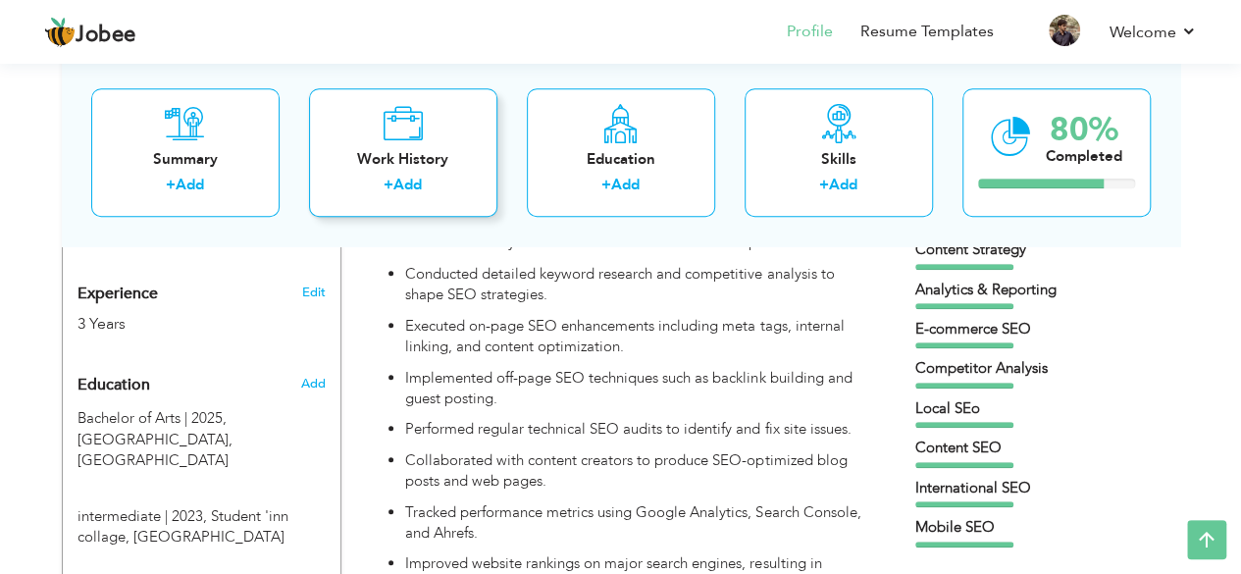
click at [495, 142] on div "Work History + Add" at bounding box center [403, 152] width 188 height 128
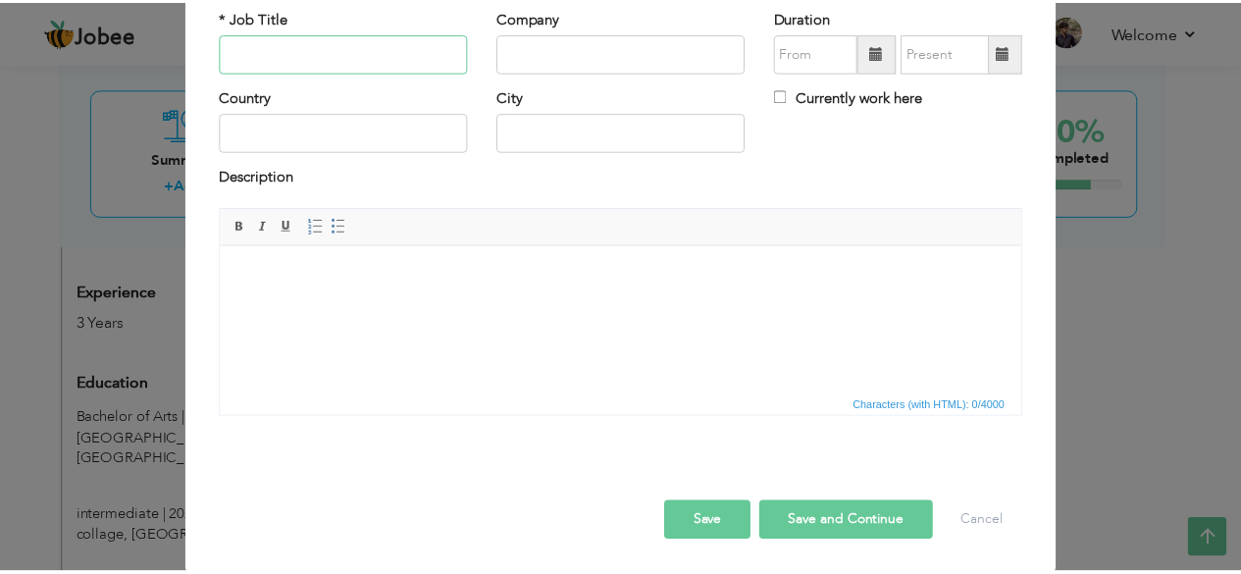
scroll to position [0, 0]
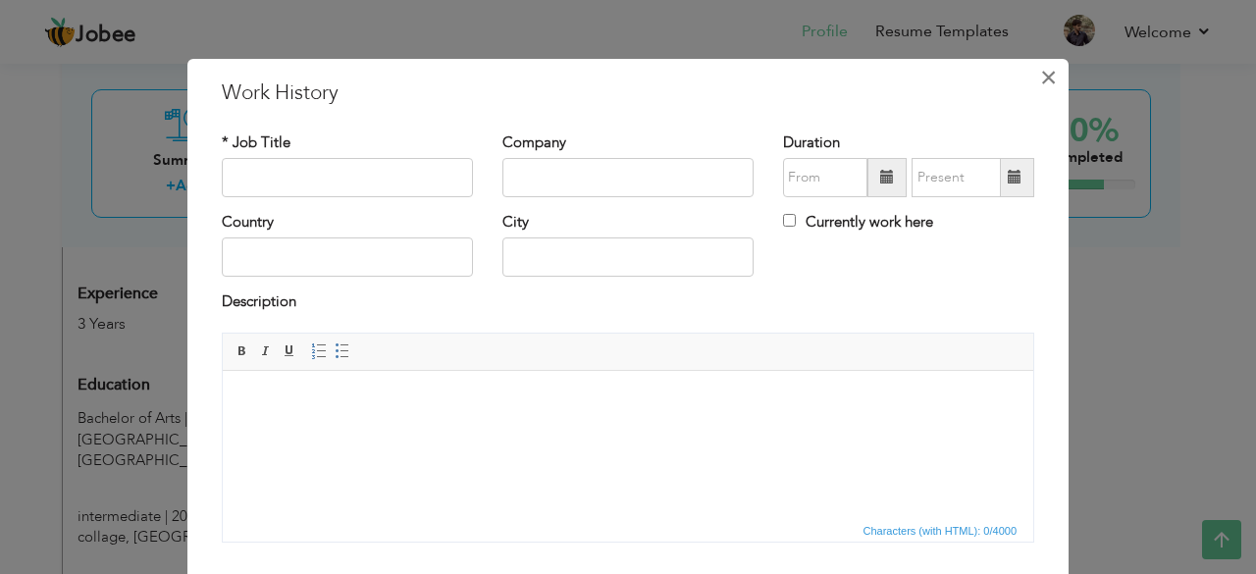
click at [1040, 76] on span "×" at bounding box center [1048, 77] width 17 height 35
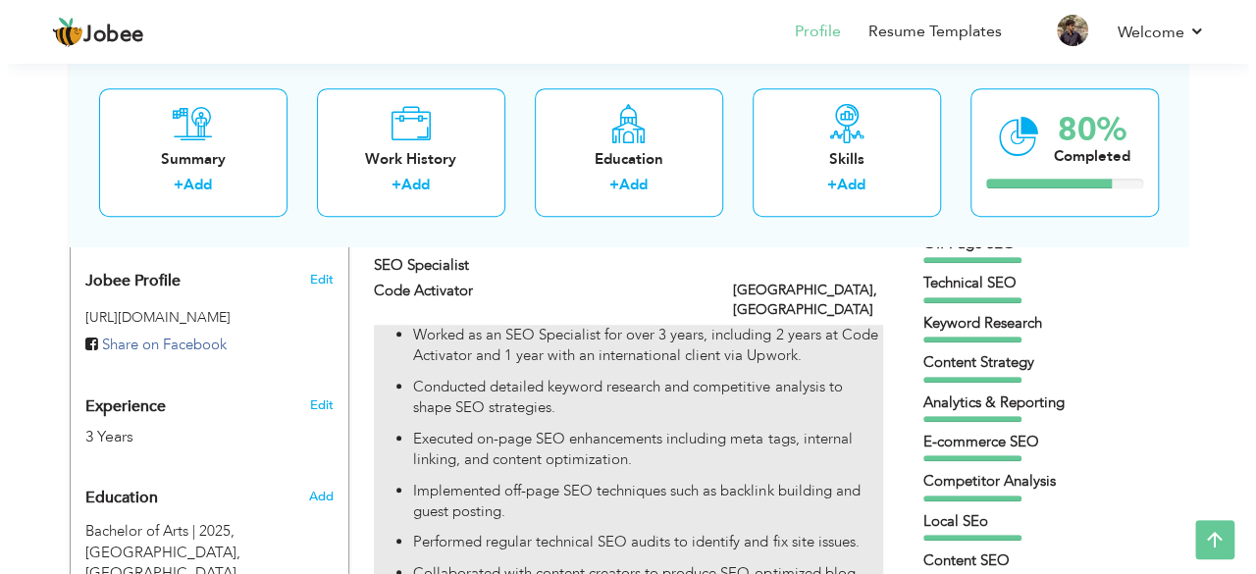
scroll to position [605, 0]
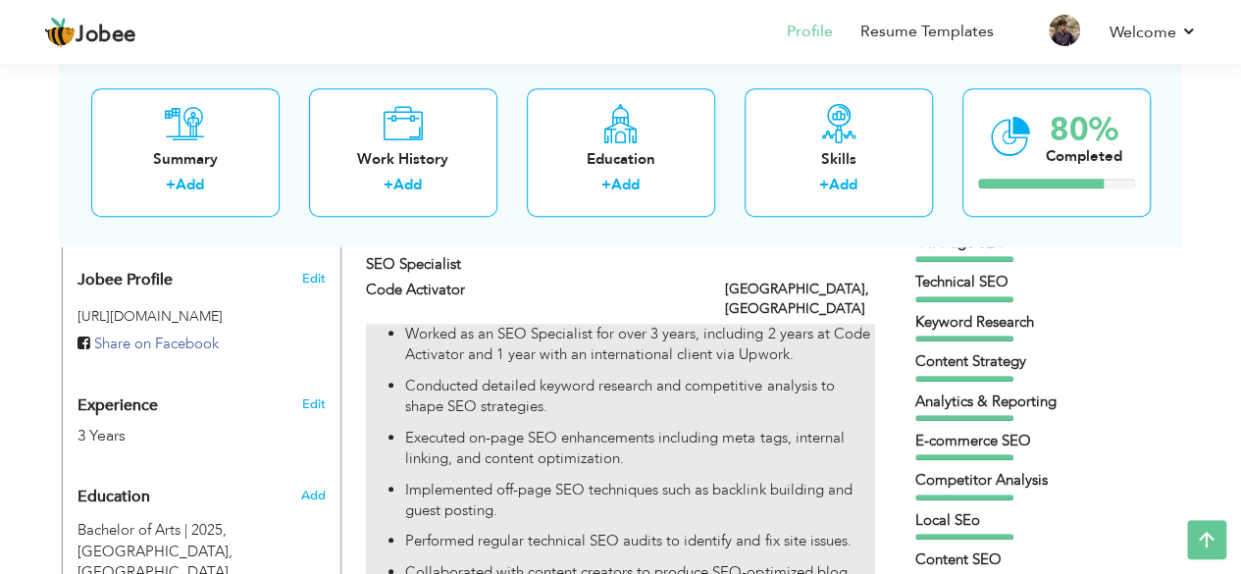
click at [701, 418] on p "Conducted detailed keyword research and competitive analysis to shape SEO strat…" at bounding box center [639, 397] width 469 height 42
type input "SEO Specialist"
type input "Code Activator"
type input "[GEOGRAPHIC_DATA]"
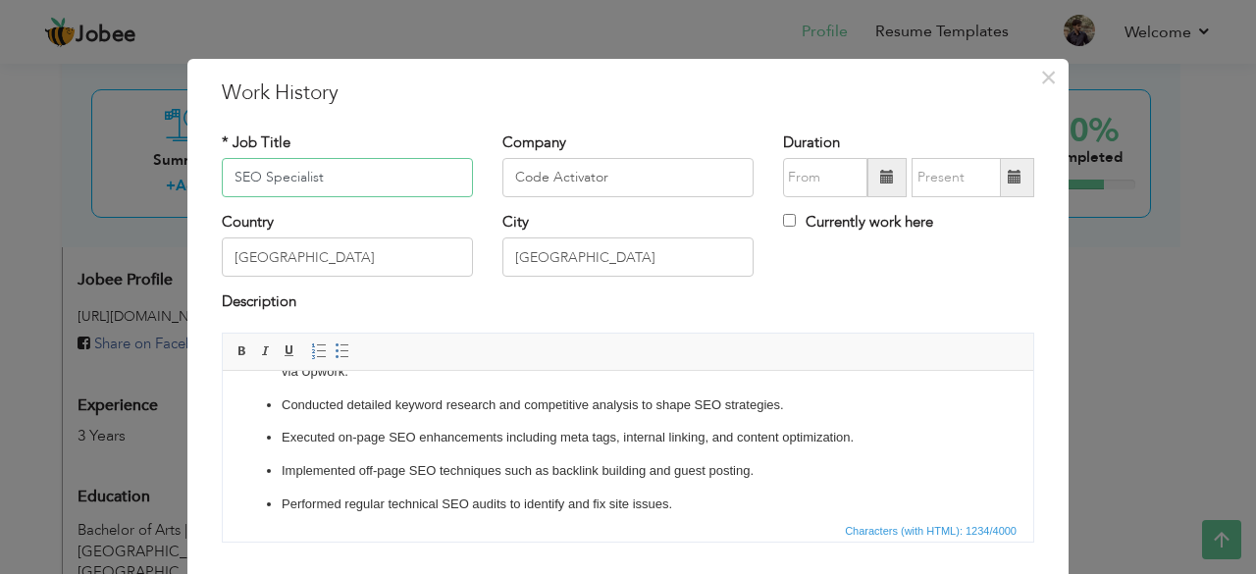
scroll to position [0, 0]
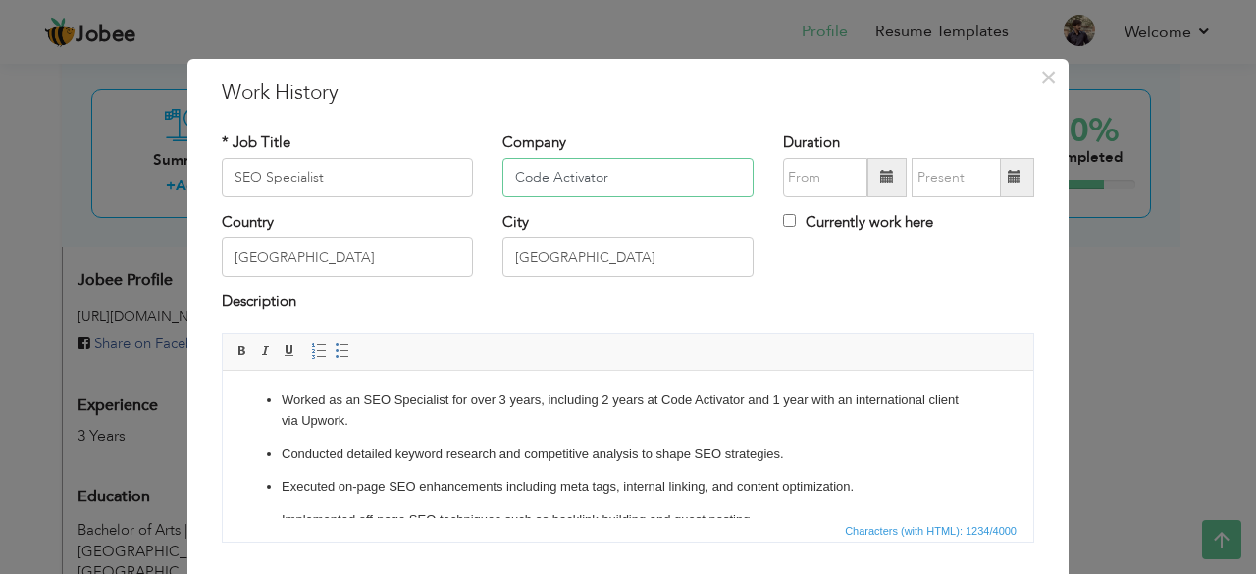
click at [620, 178] on input "Code Activator" at bounding box center [627, 177] width 251 height 39
drag, startPoint x: 573, startPoint y: 258, endPoint x: 488, endPoint y: 267, distance: 84.8
click at [488, 267] on div "City Faisalabad" at bounding box center [628, 251] width 281 height 79
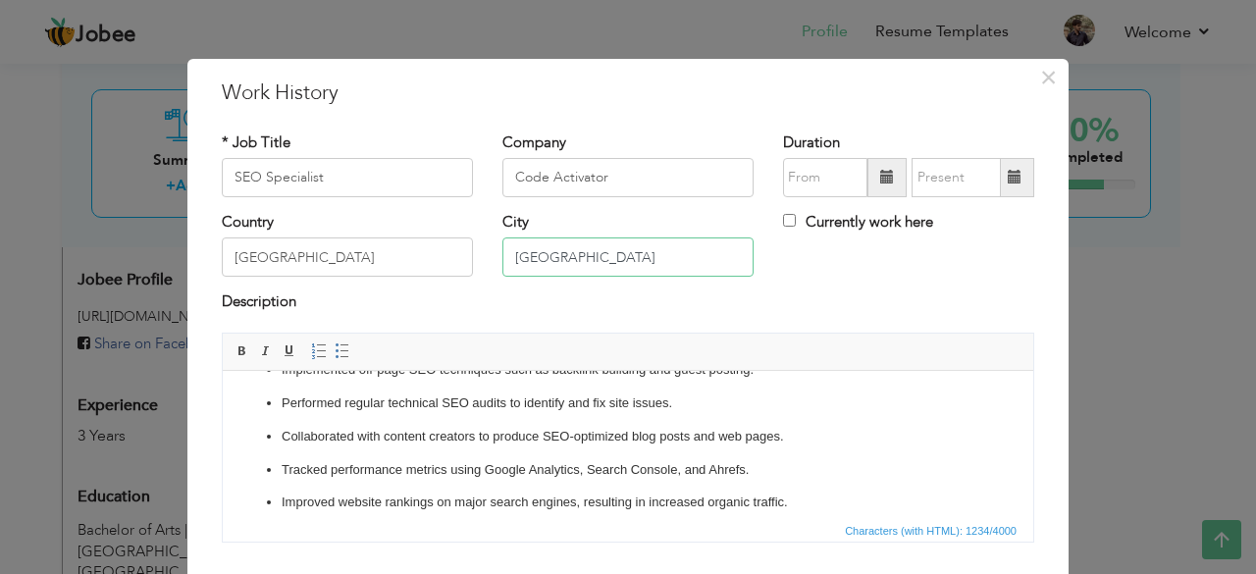
scroll to position [126, 0]
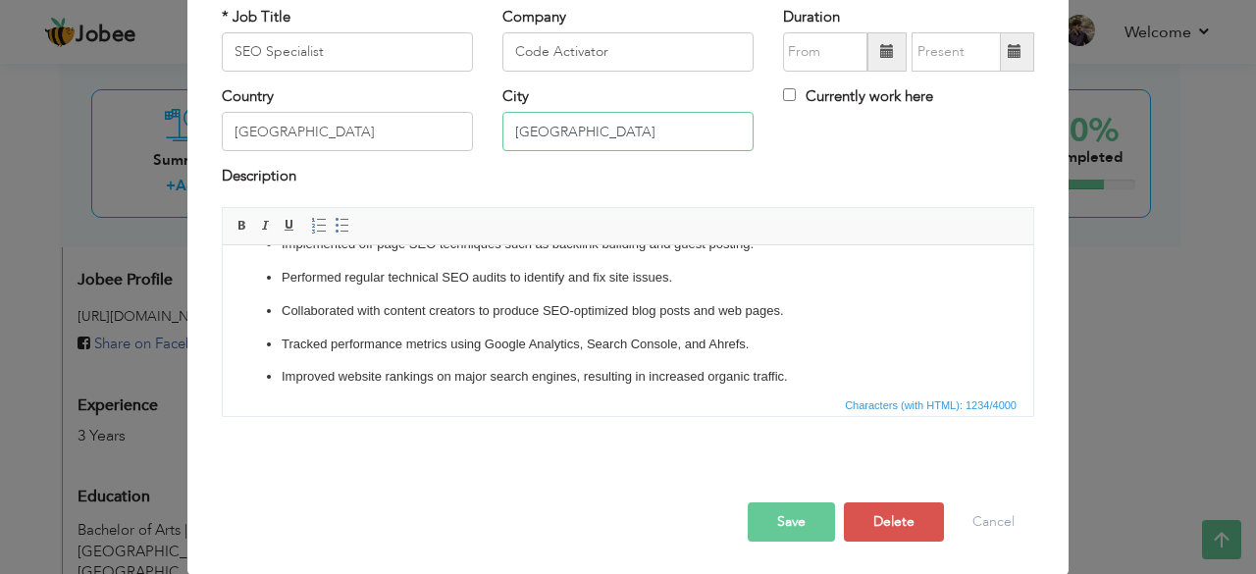
type input "[GEOGRAPHIC_DATA]"
click at [801, 517] on button "Save" at bounding box center [790, 521] width 87 height 39
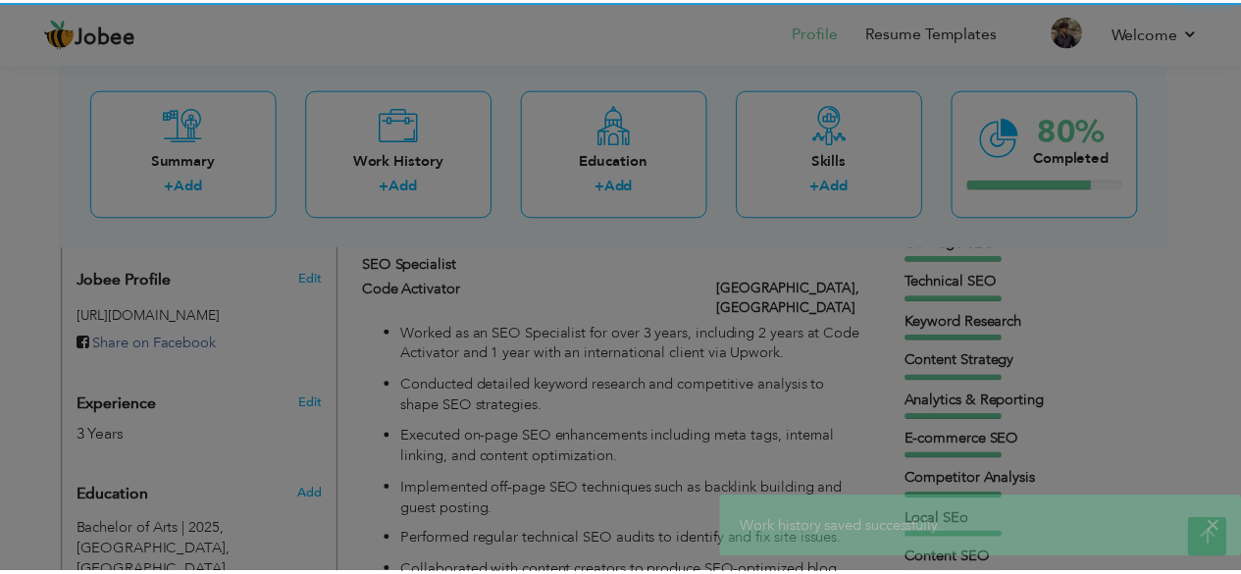
scroll to position [0, 0]
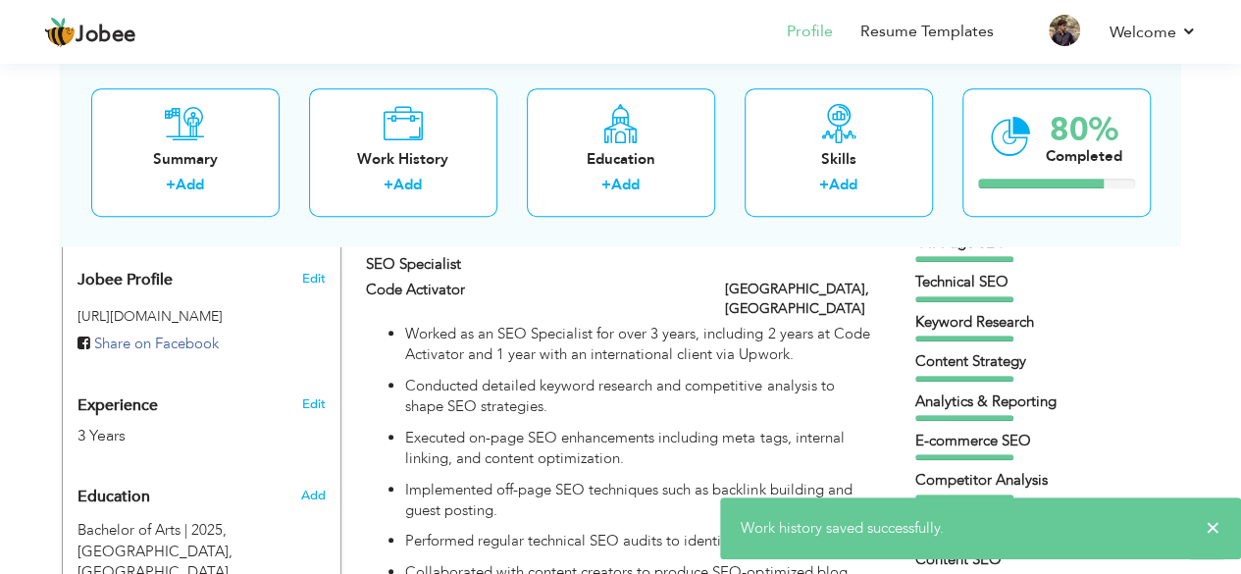
click at [995, 405] on div "Analytics & Reporting" at bounding box center [1037, 401] width 245 height 21
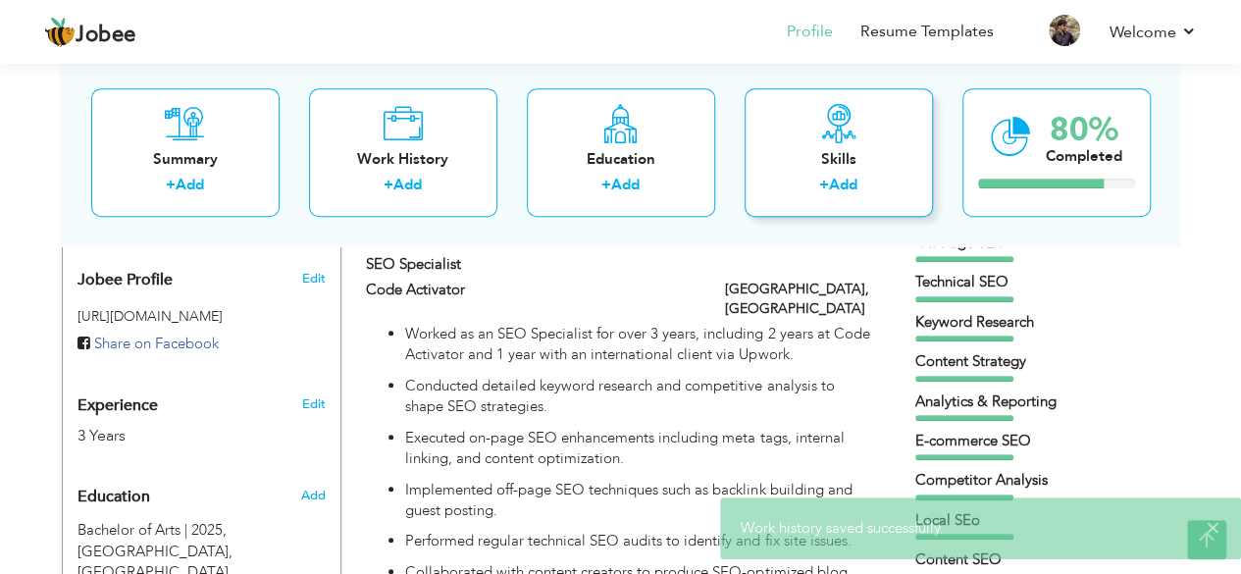
click at [820, 156] on div "Skills" at bounding box center [838, 159] width 157 height 21
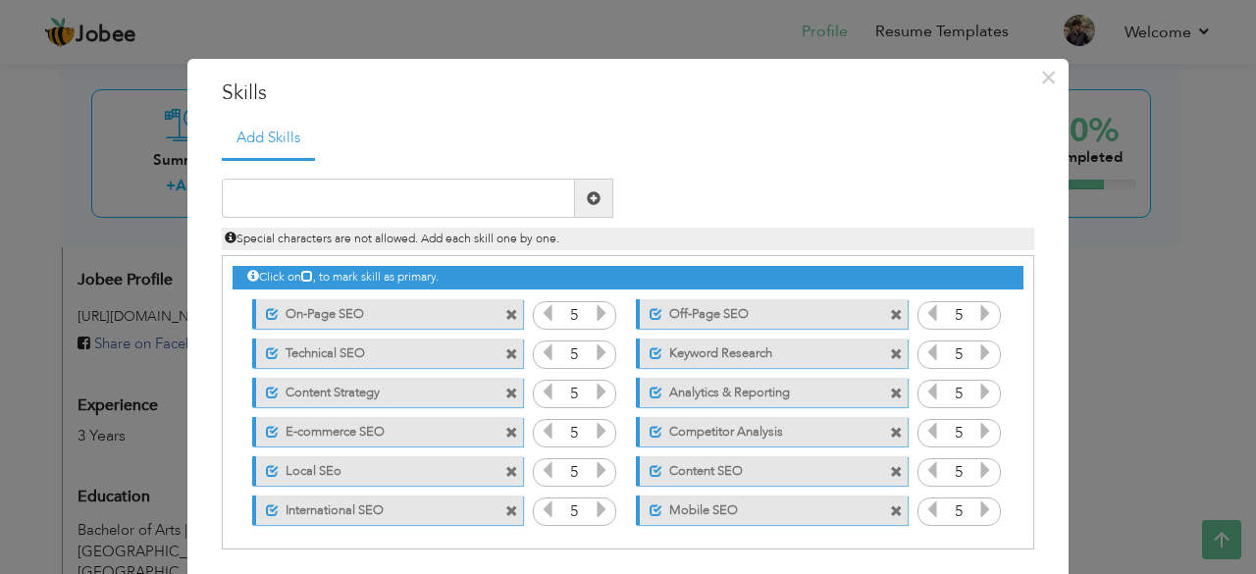
click at [592, 309] on icon at bounding box center [601, 313] width 18 height 18
click at [592, 350] on icon at bounding box center [601, 352] width 18 height 18
click at [592, 396] on icon at bounding box center [601, 392] width 18 height 18
click at [592, 430] on icon at bounding box center [601, 431] width 18 height 18
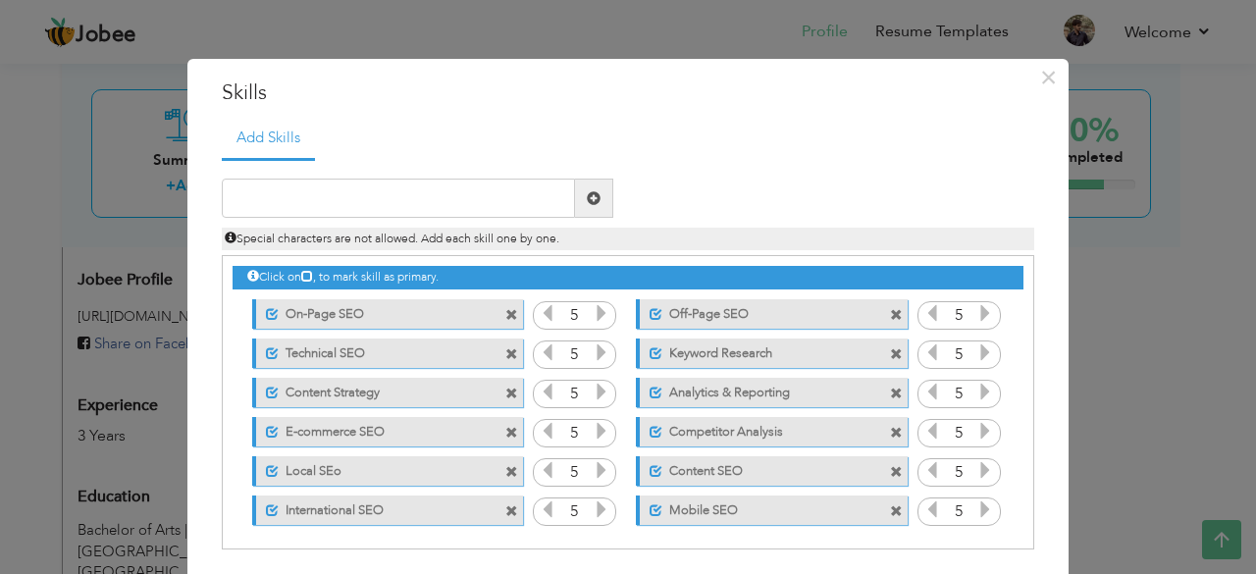
click at [592, 472] on icon at bounding box center [601, 470] width 18 height 18
click at [592, 515] on icon at bounding box center [601, 509] width 18 height 18
click at [1032, 77] on button "×" at bounding box center [1047, 77] width 31 height 31
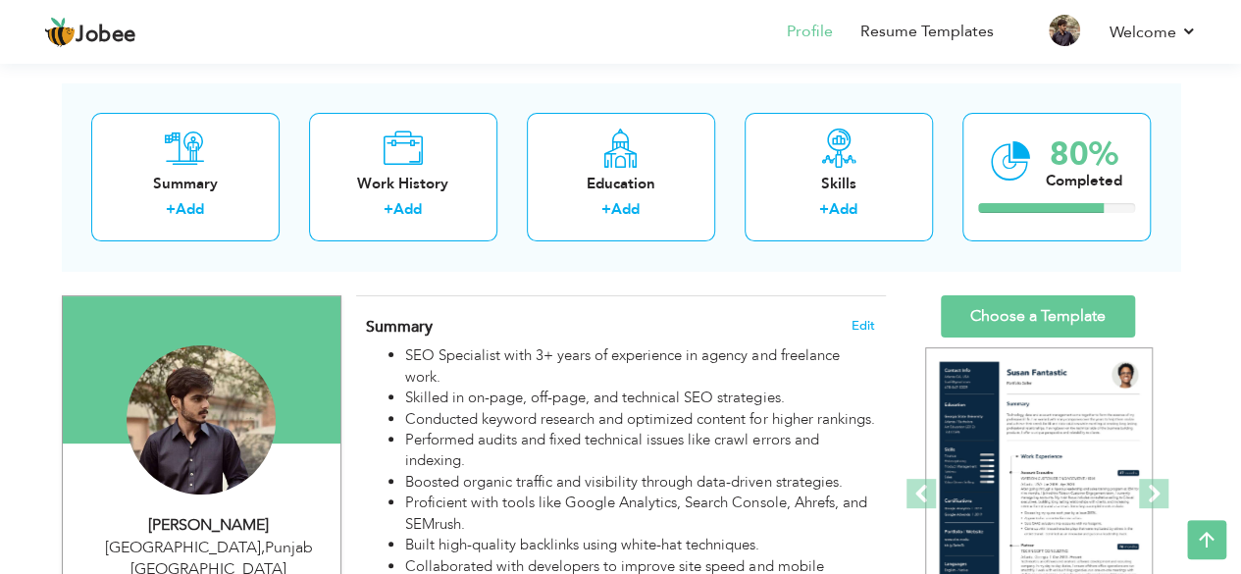
scroll to position [66, 0]
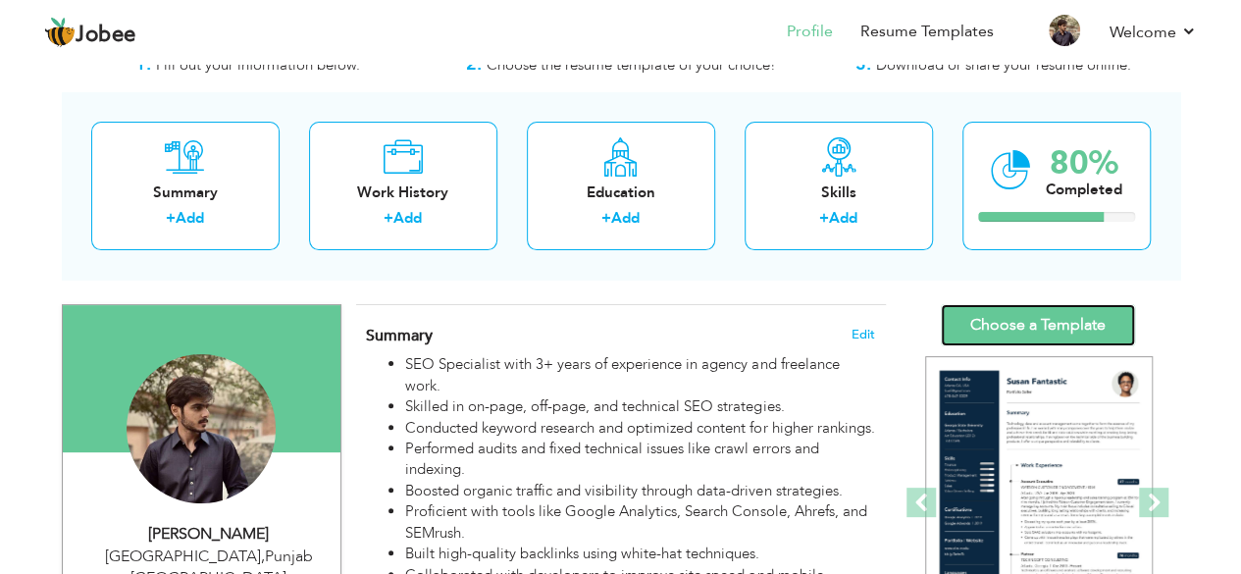
click at [1038, 321] on link "Choose a Template" at bounding box center [1038, 325] width 194 height 42
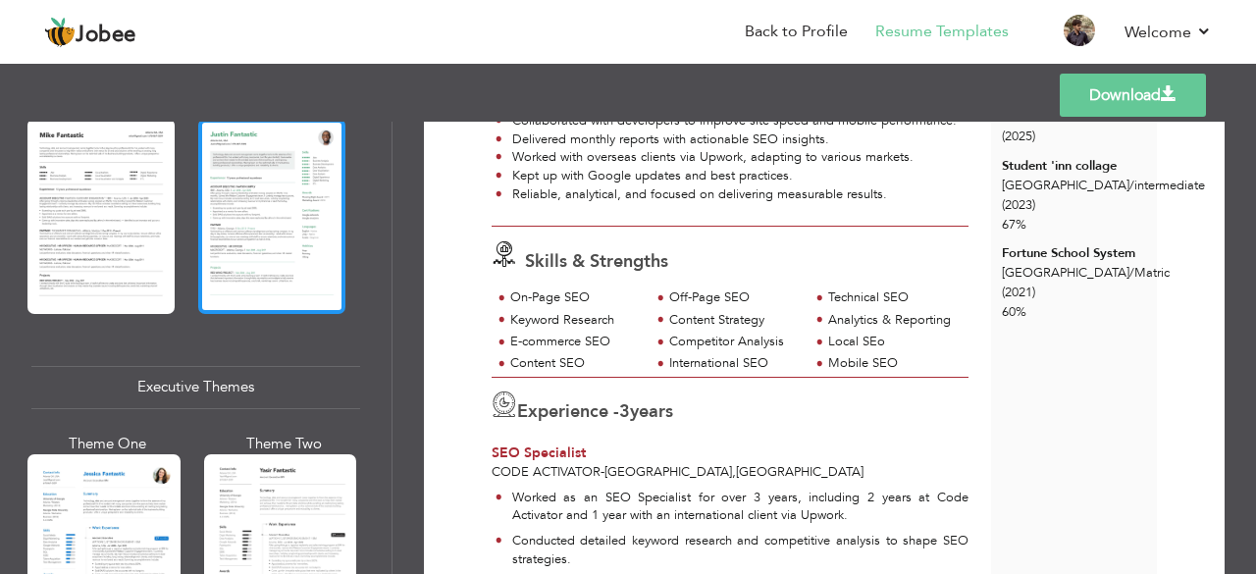
scroll to position [1148, 0]
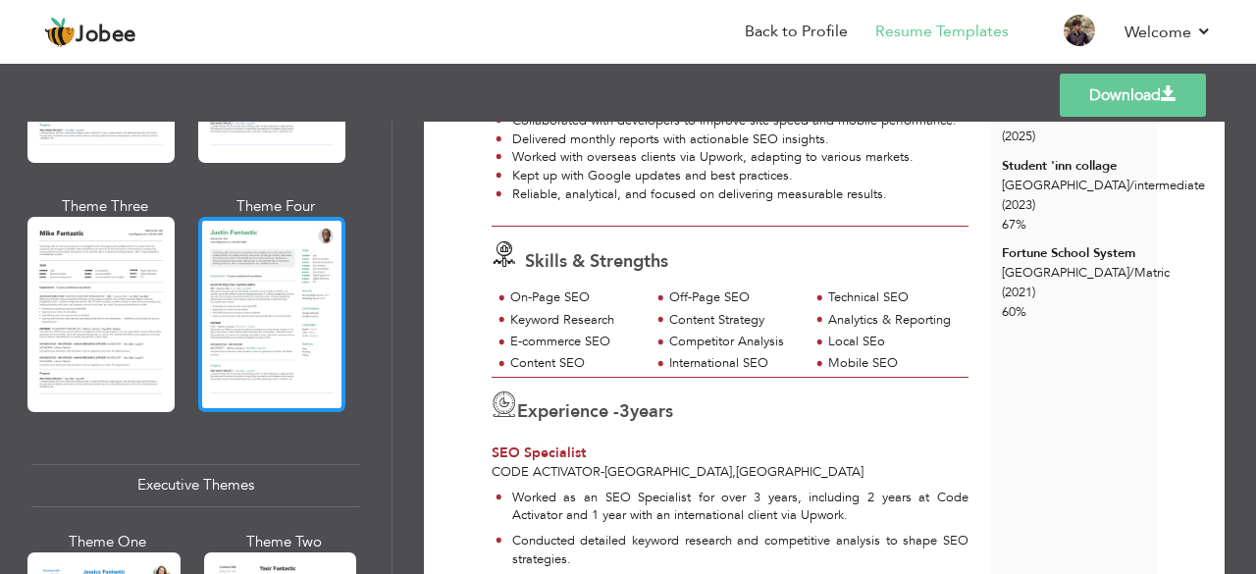
click at [300, 257] on div at bounding box center [271, 314] width 147 height 194
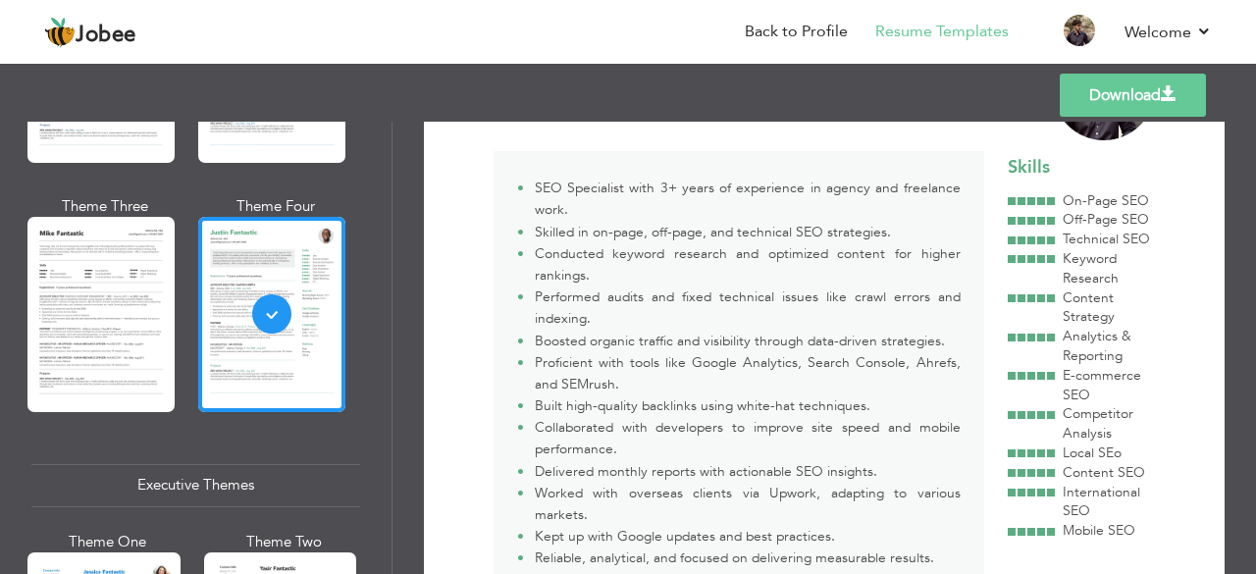
scroll to position [92, 0]
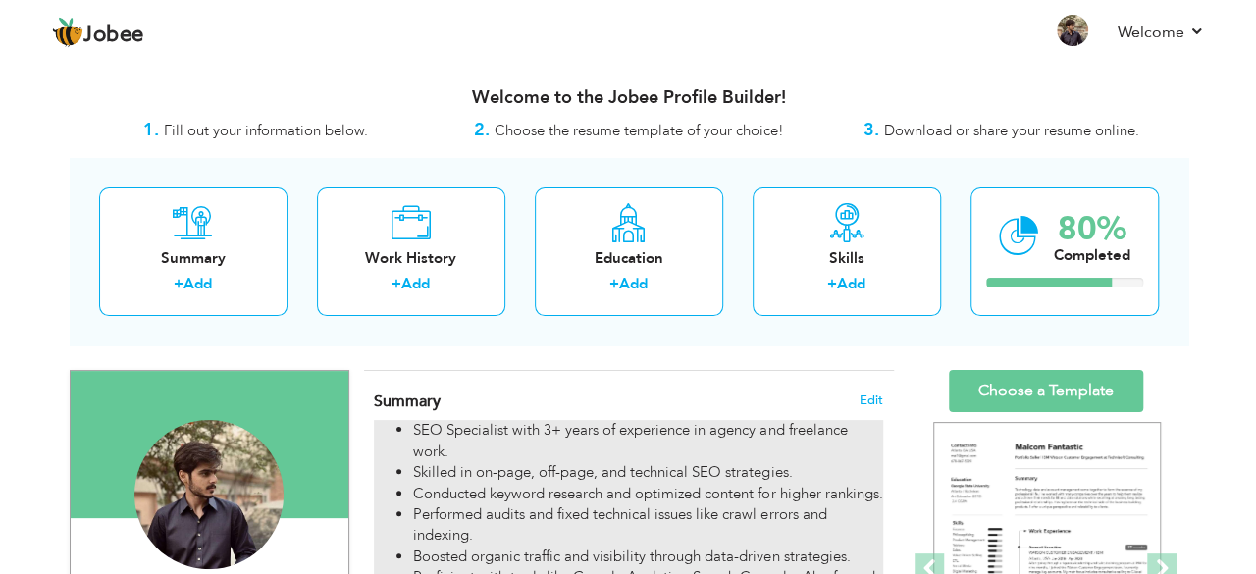
scroll to position [153, 0]
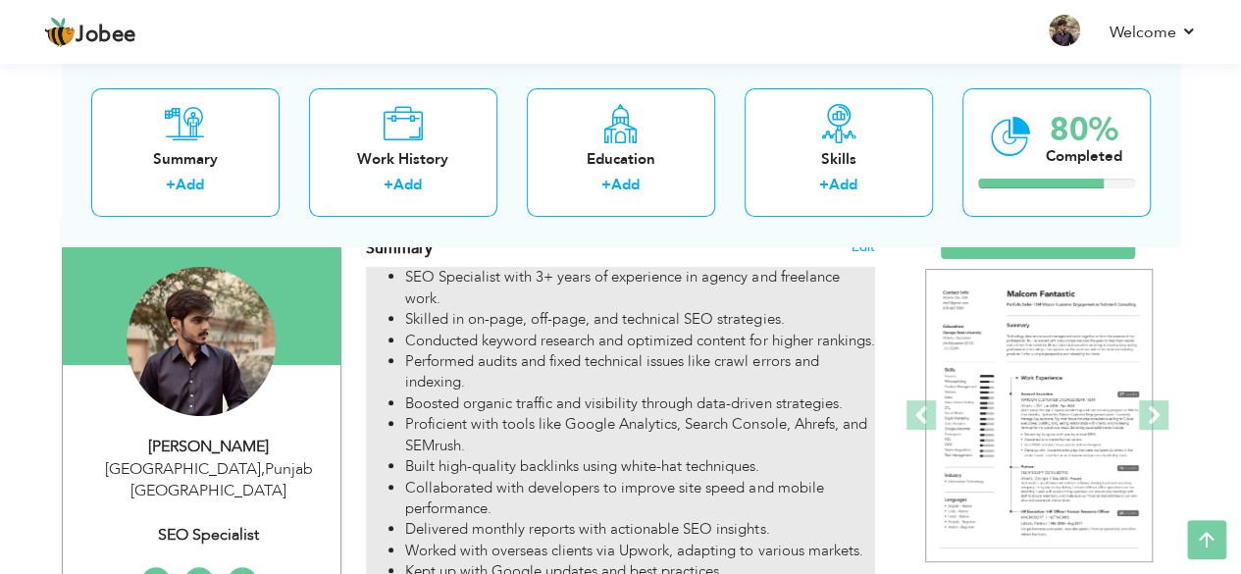
click at [573, 514] on li "Collaborated with developers to improve site speed and mobile performance." at bounding box center [639, 499] width 469 height 42
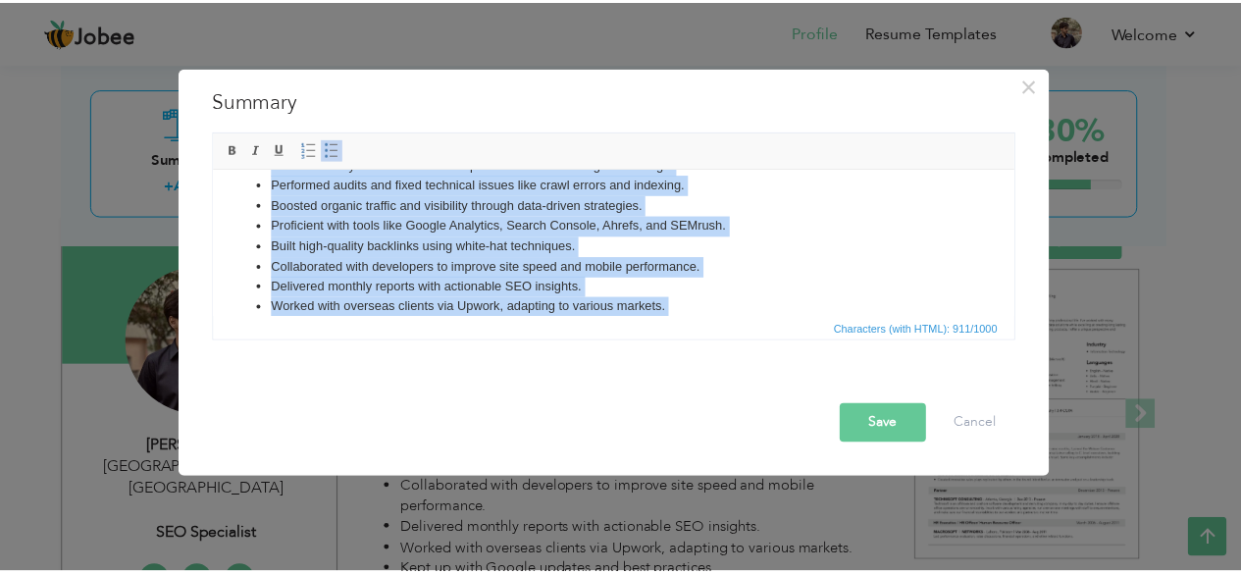
scroll to position [0, 0]
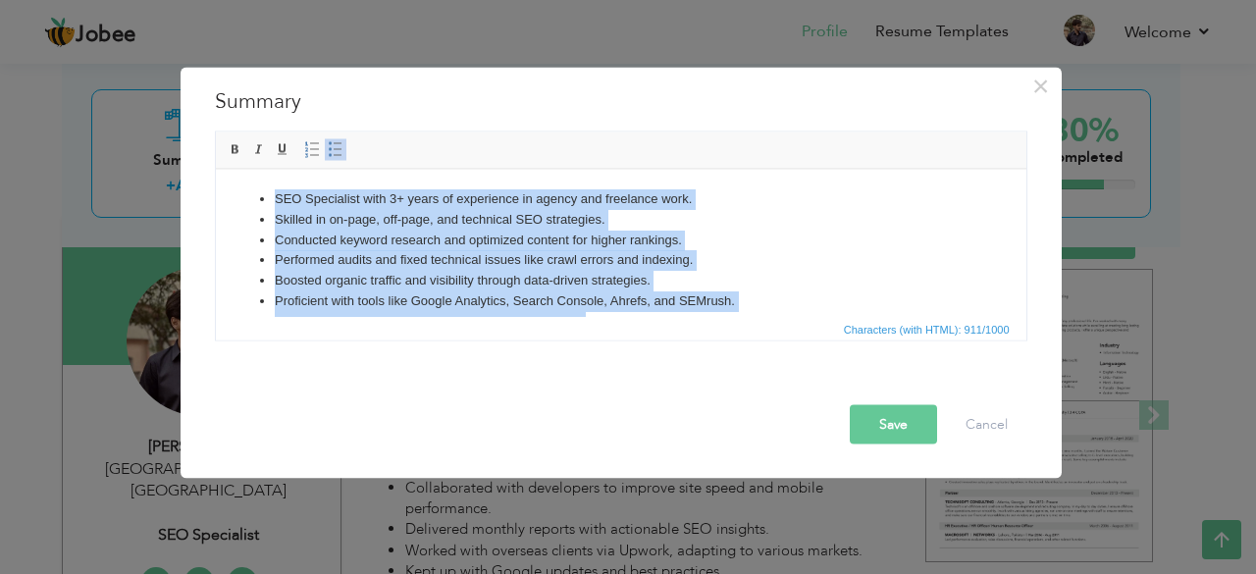
drag, startPoint x: 694, startPoint y: 300, endPoint x: 269, endPoint y: 166, distance: 445.5
click at [269, 169] on html "SEO Specialist with 3+ years of experience in agency and freelance work. Skille…" at bounding box center [620, 311] width 810 height 284
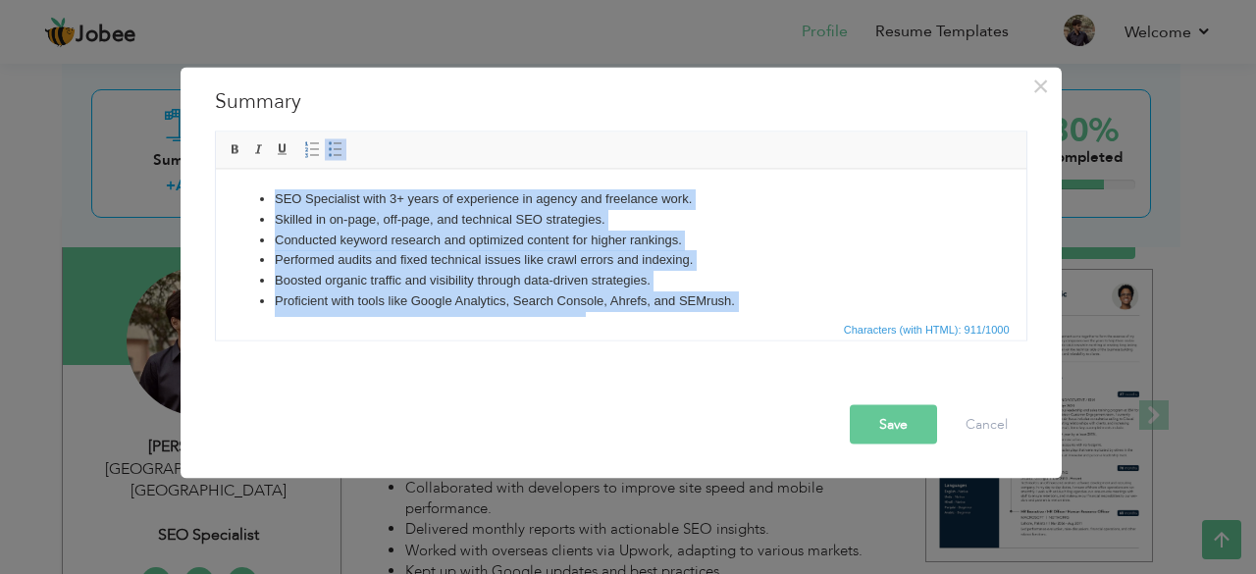
click at [333, 142] on span at bounding box center [336, 149] width 16 height 16
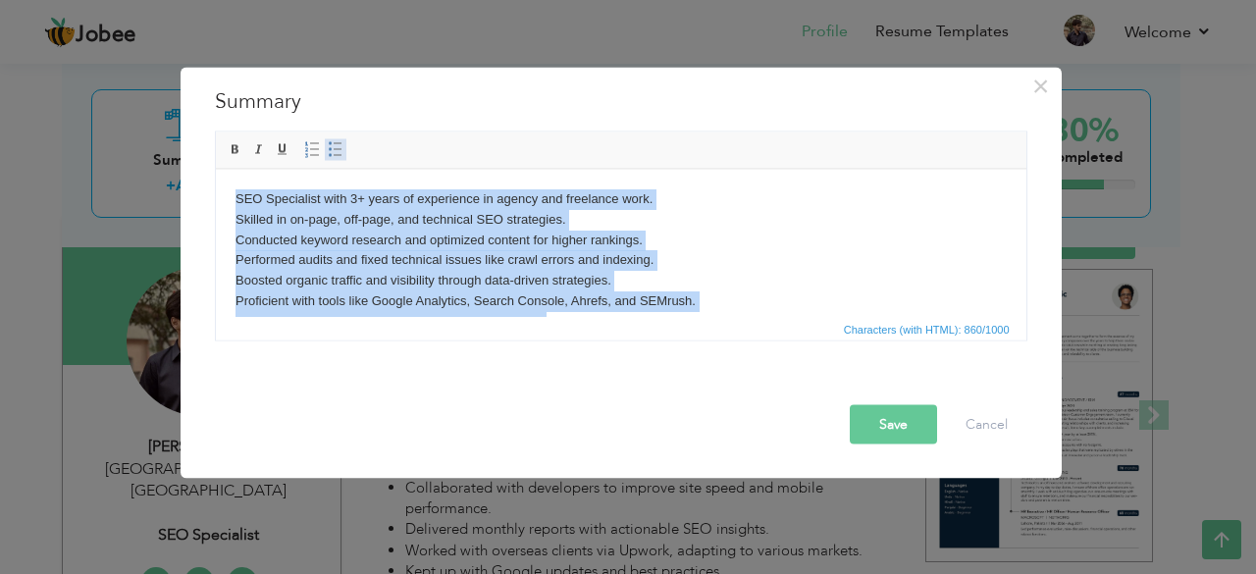
copy body "SEO Specialist with 3+ years of experience in agency and freelance work. Skille…"
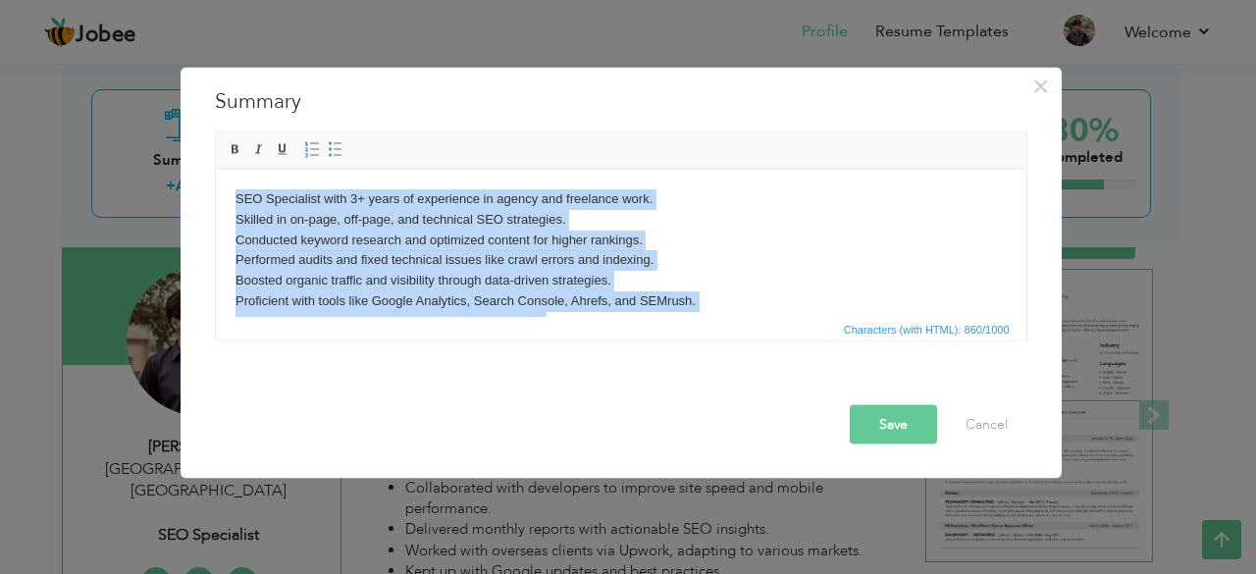
paste body
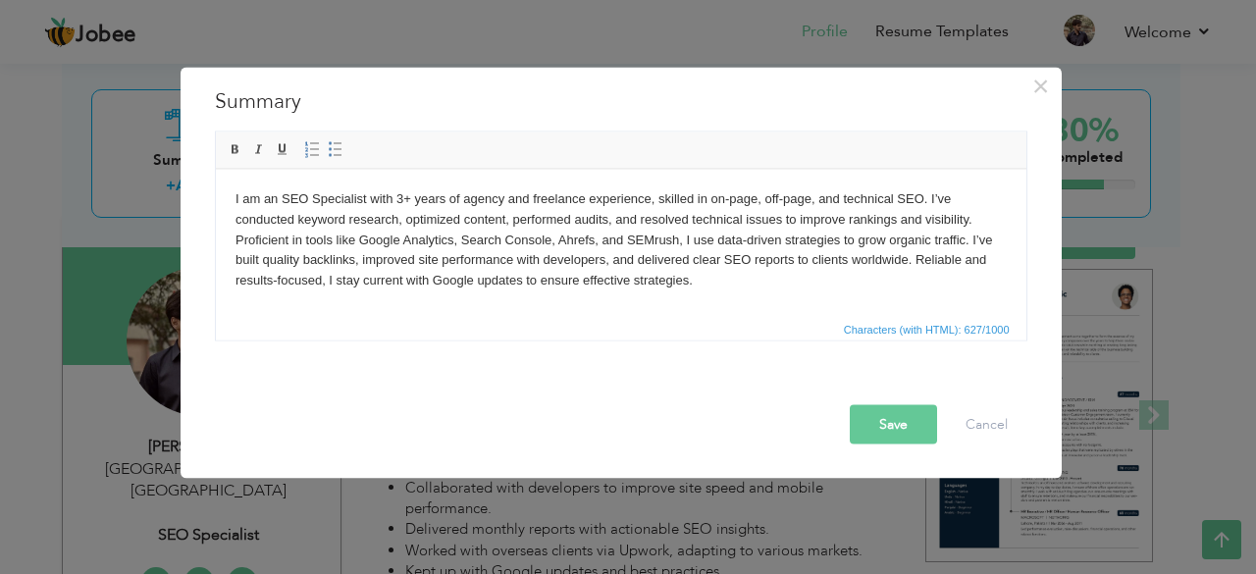
click at [891, 411] on button "Save" at bounding box center [892, 423] width 87 height 39
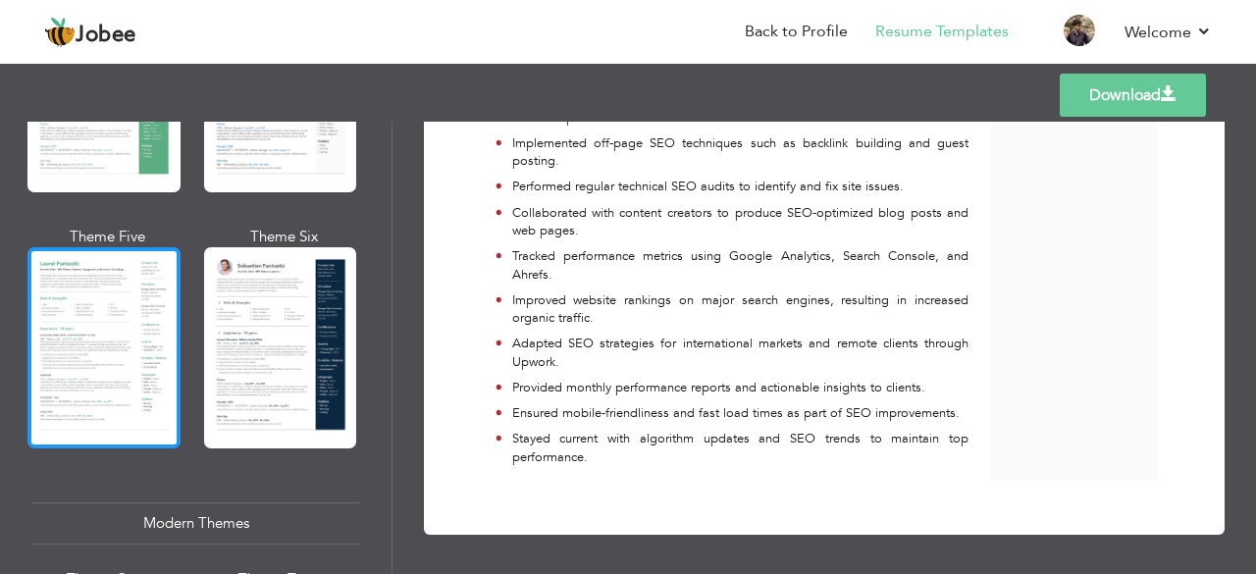
scroll to position [328, 0]
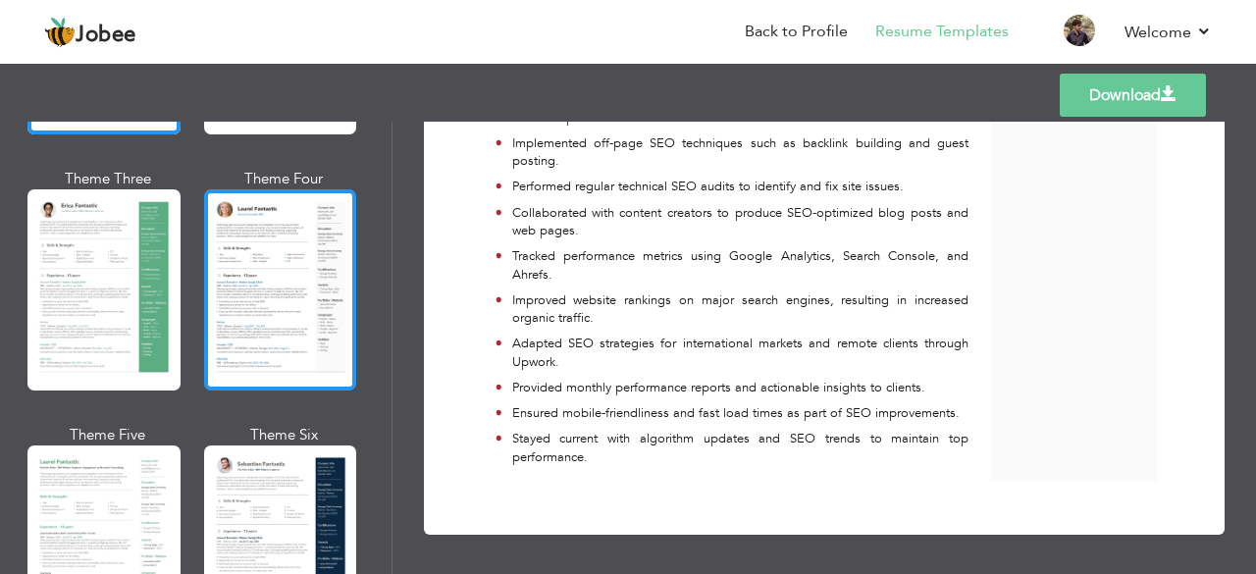
click at [278, 272] on div at bounding box center [280, 289] width 153 height 201
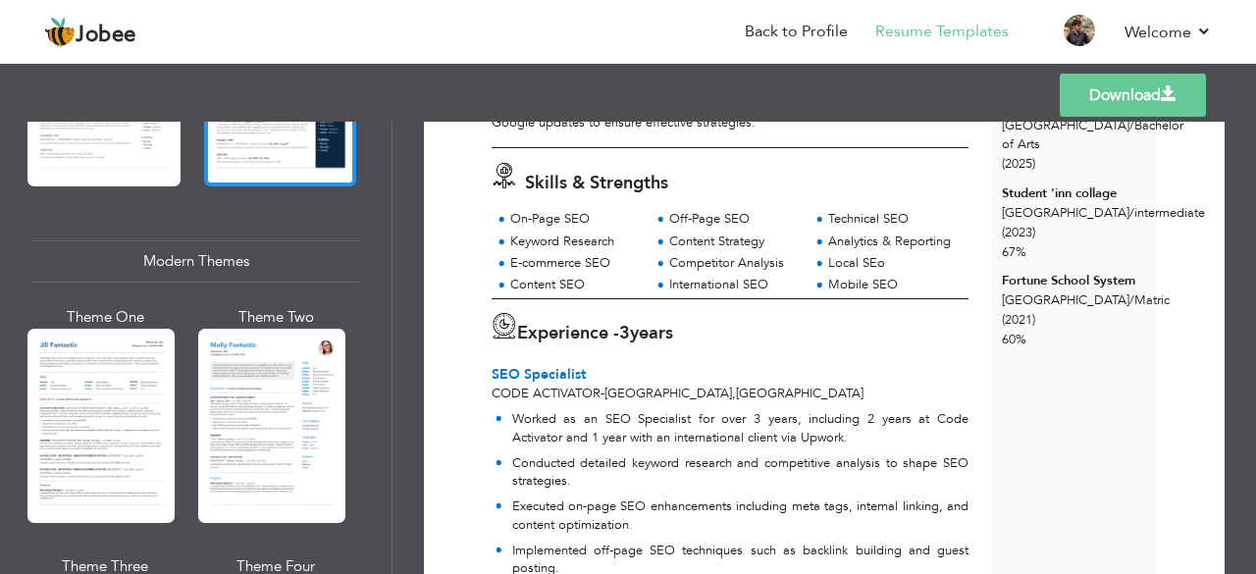
scroll to position [812, 0]
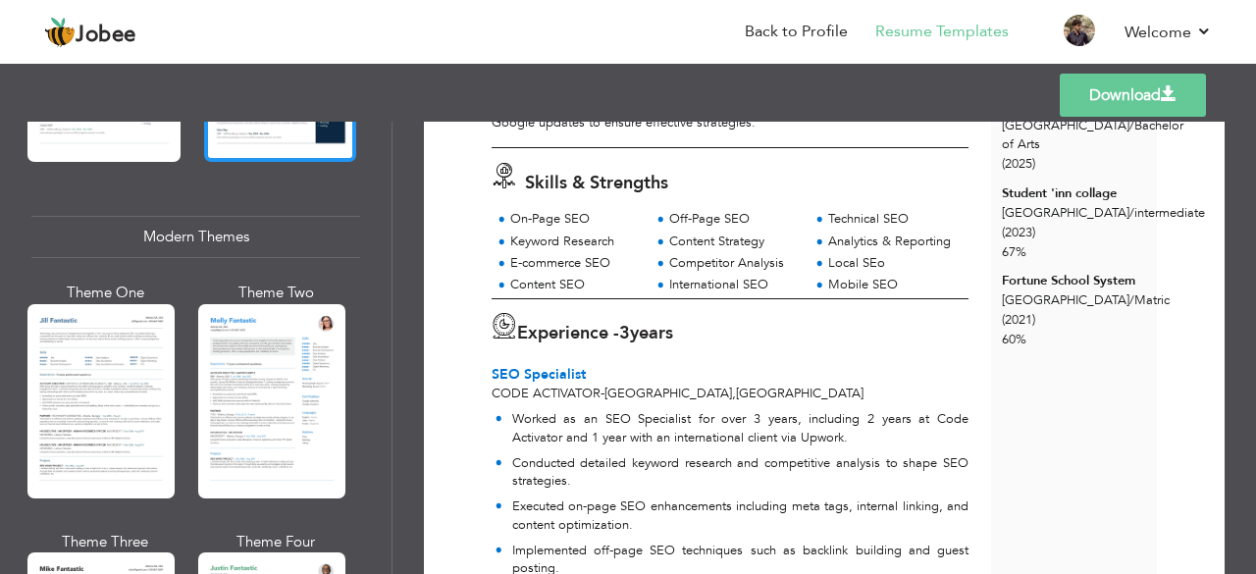
click at [241, 402] on div at bounding box center [271, 401] width 147 height 194
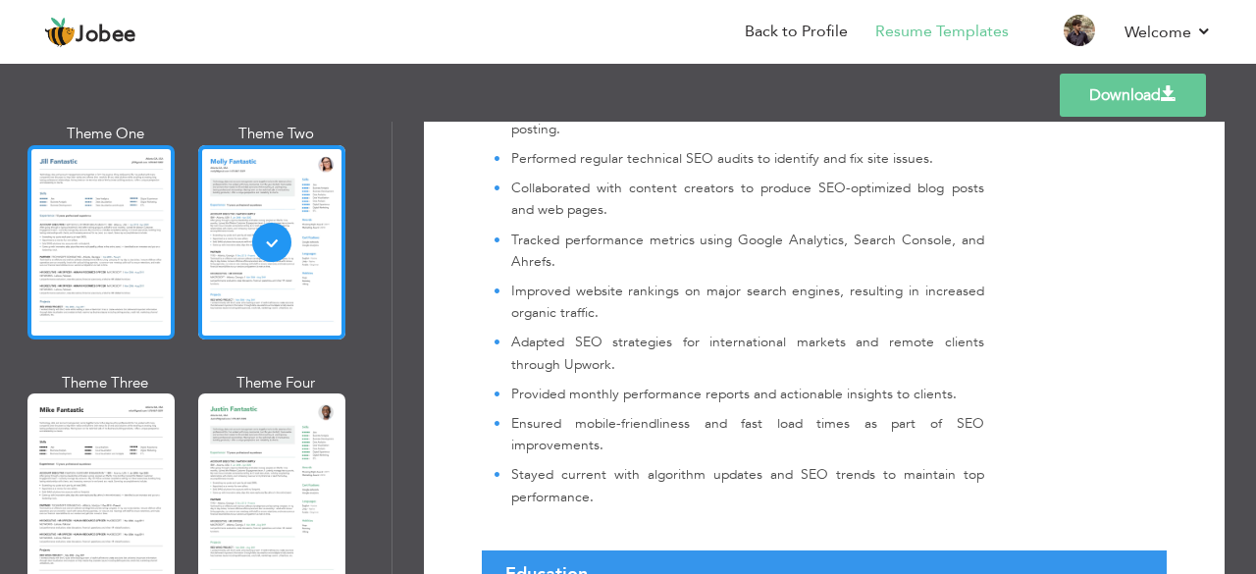
scroll to position [972, 0]
click at [53, 292] on div at bounding box center [100, 241] width 147 height 194
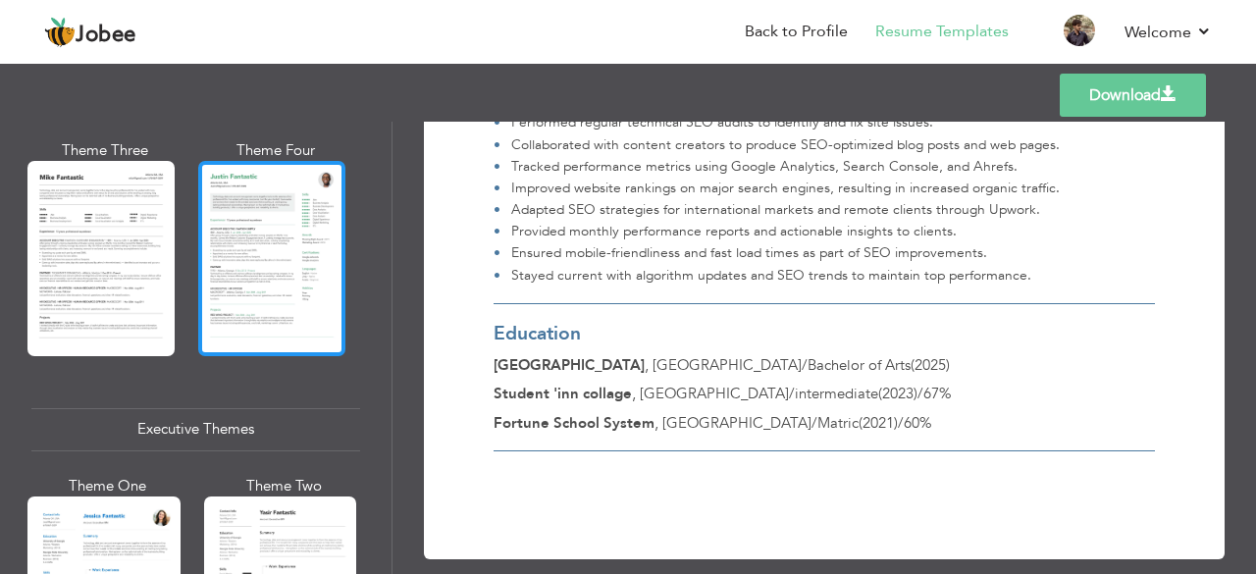
scroll to position [1211, 0]
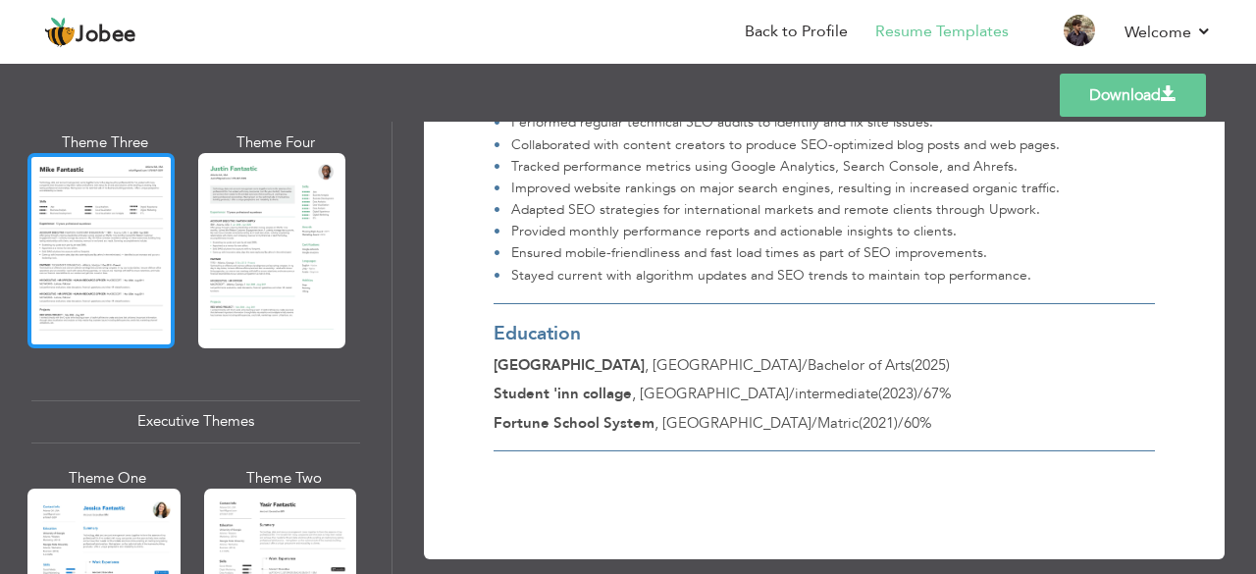
click at [161, 280] on div at bounding box center [100, 250] width 147 height 194
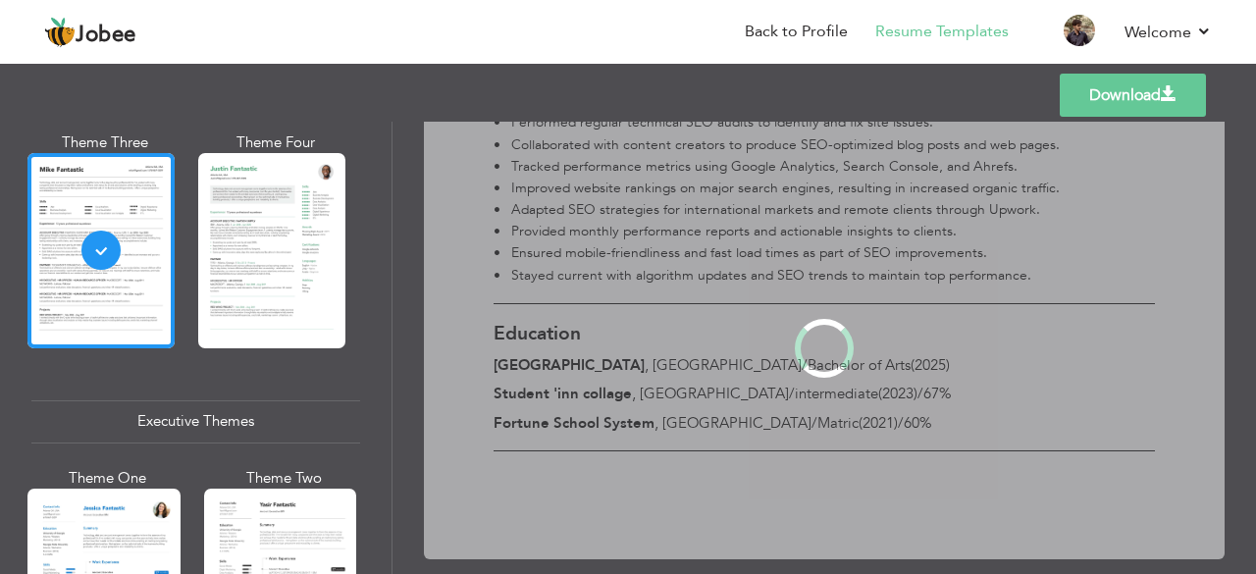
scroll to position [0, 0]
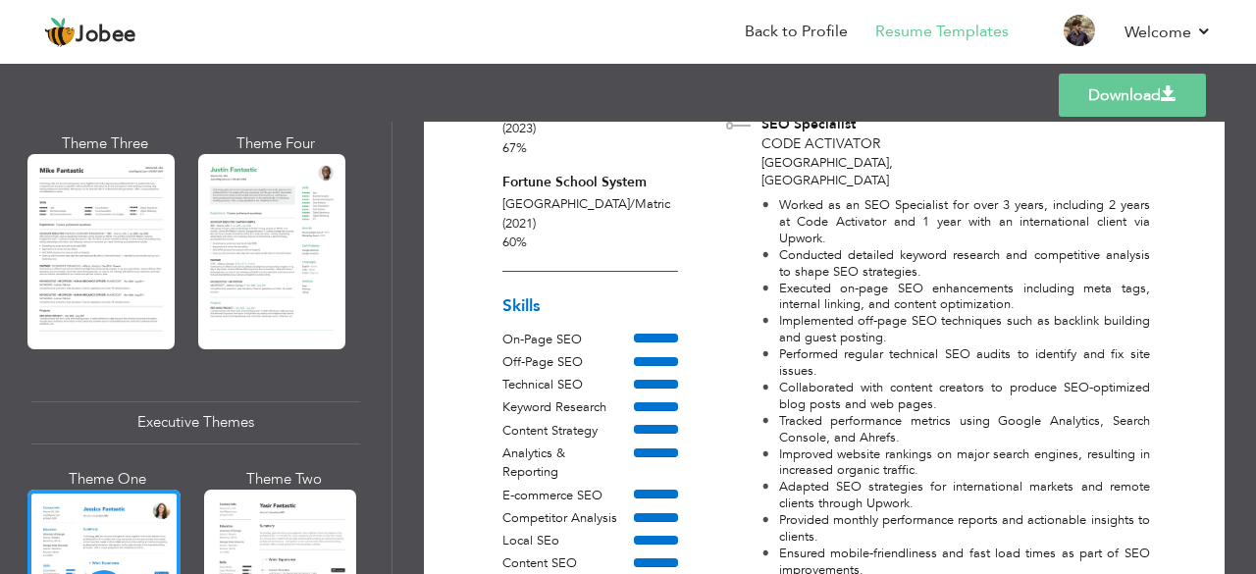
scroll to position [462, 0]
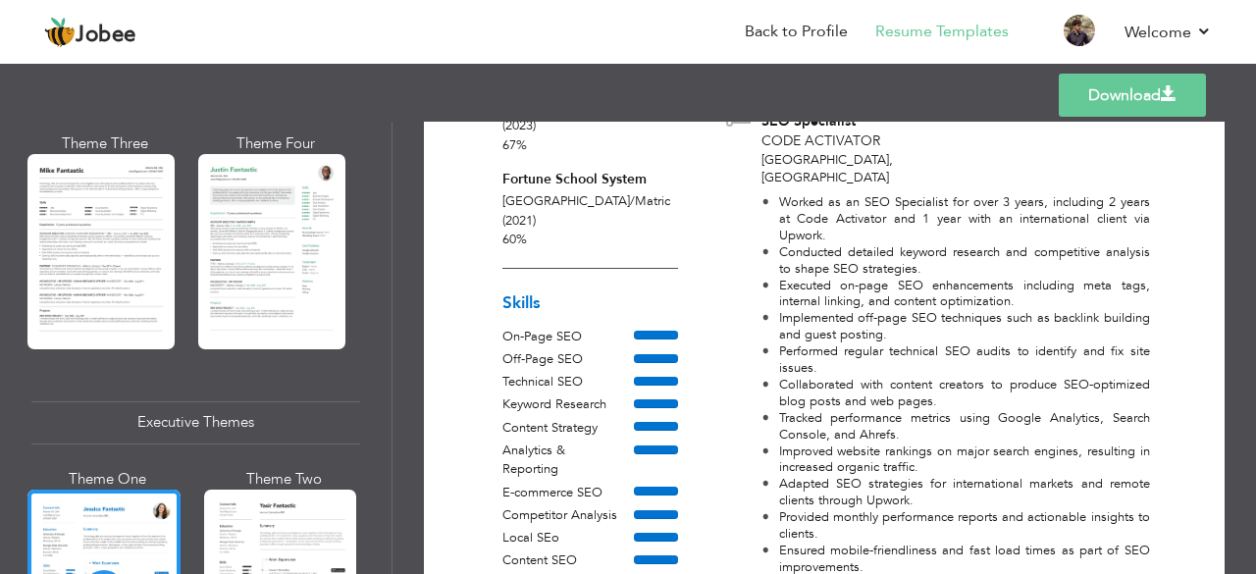
drag, startPoint x: 958, startPoint y: 352, endPoint x: 937, endPoint y: 403, distance: 55.4
drag, startPoint x: 937, startPoint y: 403, endPoint x: 628, endPoint y: 201, distance: 369.2
click at [628, 201] on div "Contact Info Lahore , Punjab Pakistan ramishsheikh051@gmail.com 03022922051 Edu…" at bounding box center [590, 167] width 212 height 905
